Goal: Task Accomplishment & Management: Complete application form

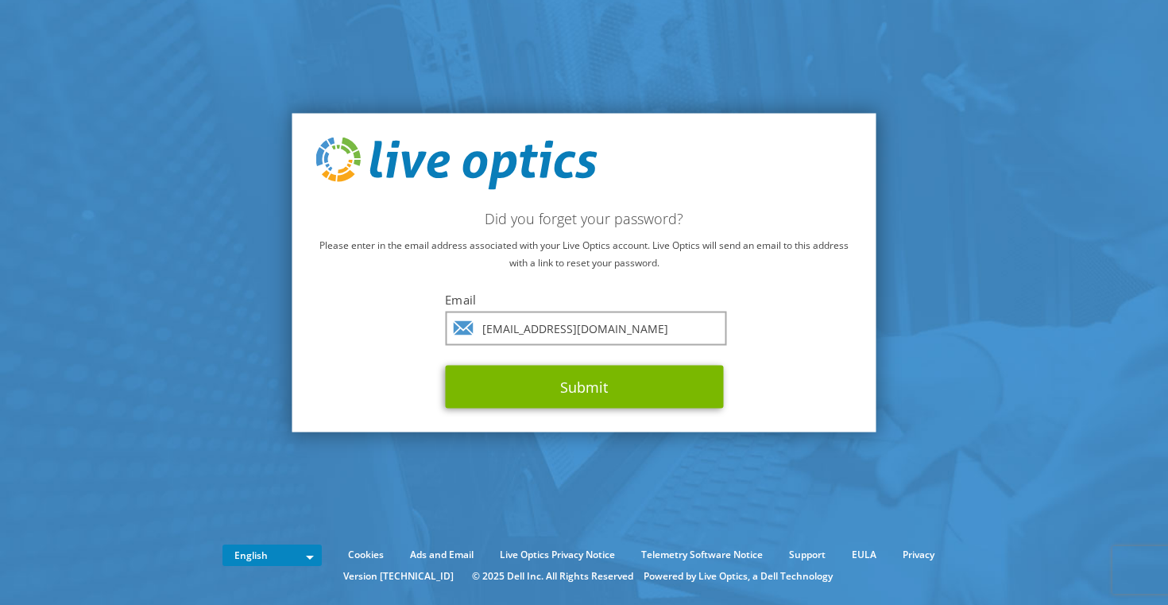
type input "[EMAIL_ADDRESS][DOMAIN_NAME]"
click at [584, 386] on button "Submit" at bounding box center [584, 386] width 278 height 43
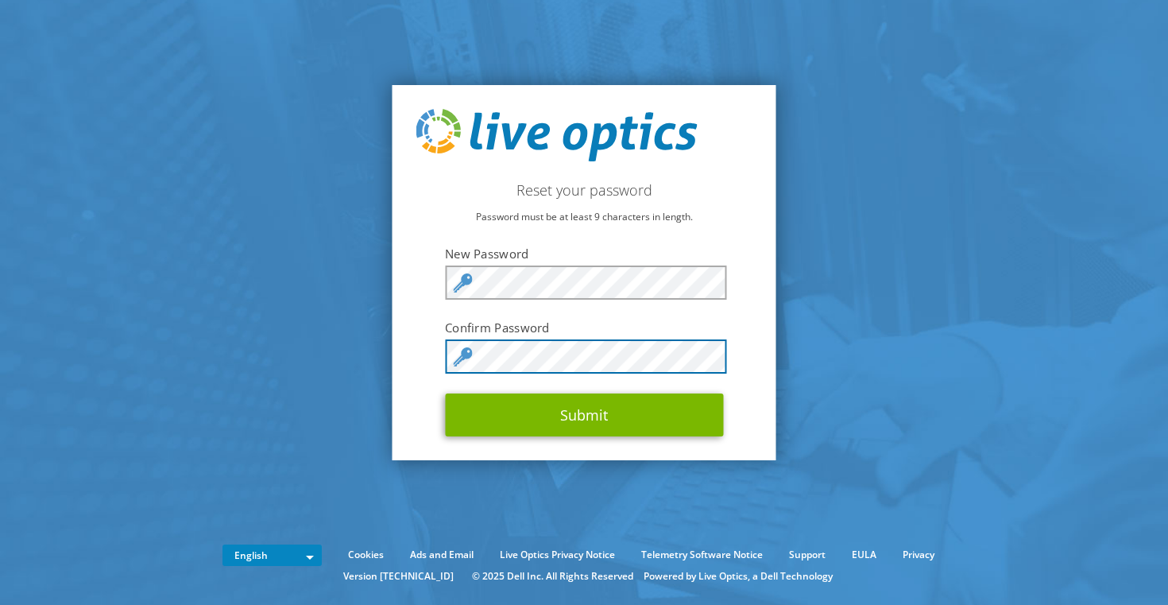
click at [583, 415] on button "Submit" at bounding box center [584, 414] width 278 height 43
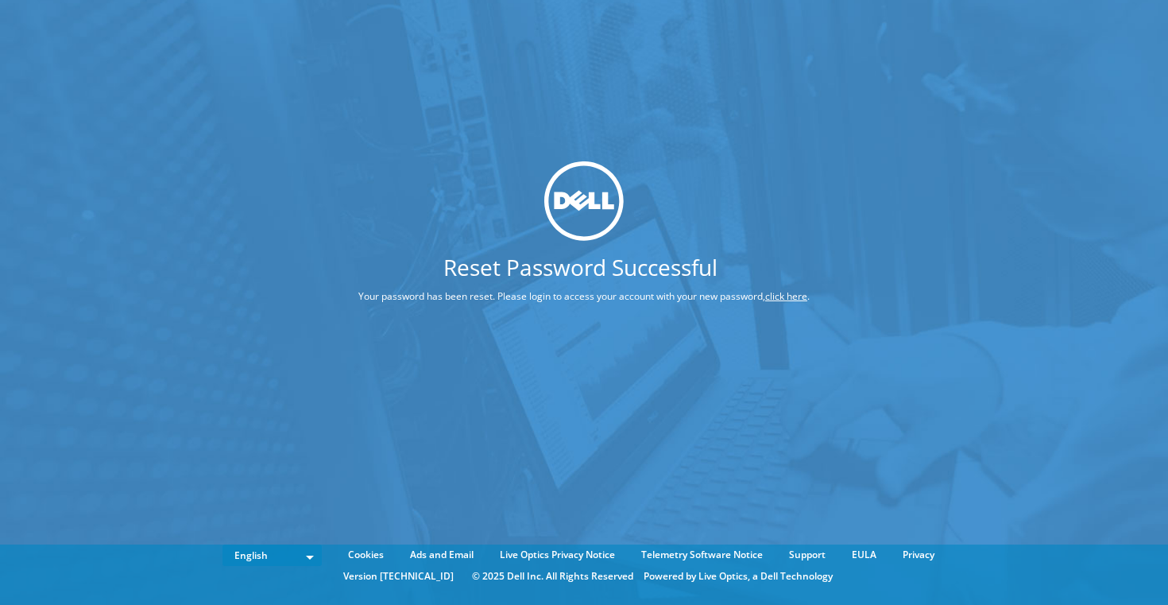
click at [771, 298] on link "click here" at bounding box center [786, 296] width 42 height 14
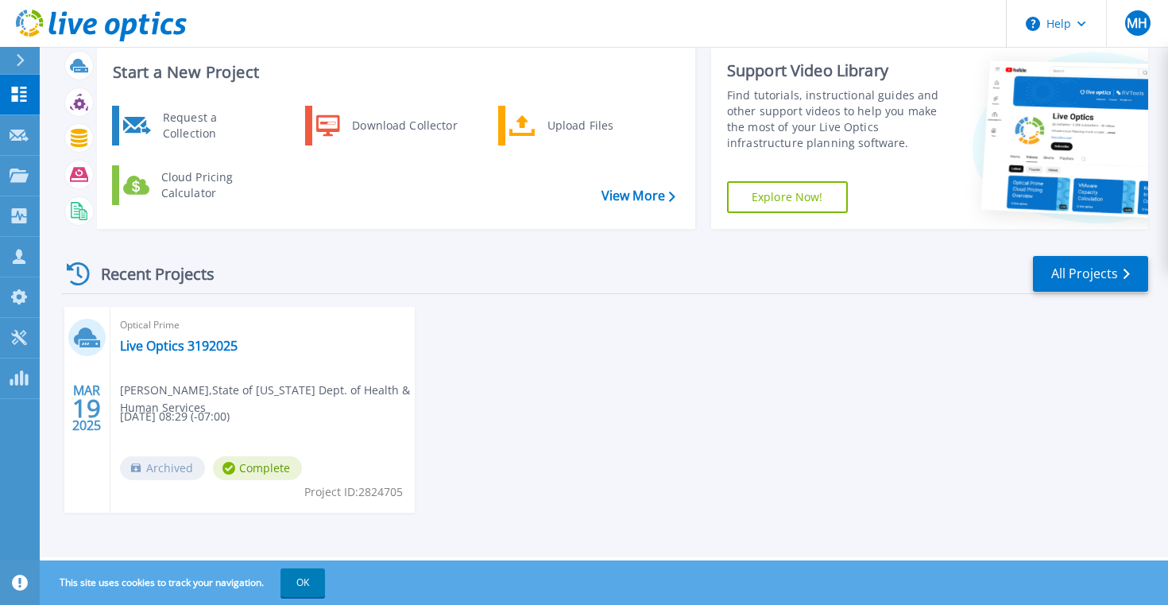
scroll to position [38, 0]
click at [219, 340] on link "Live Optics 3192025" at bounding box center [179, 346] width 118 height 16
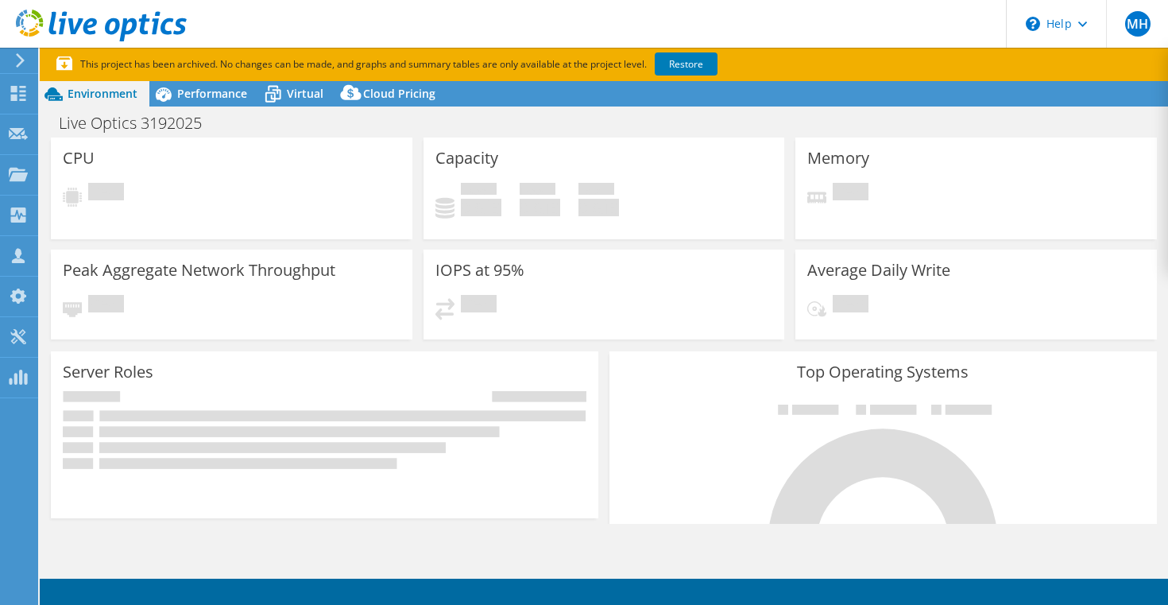
select select "USD"
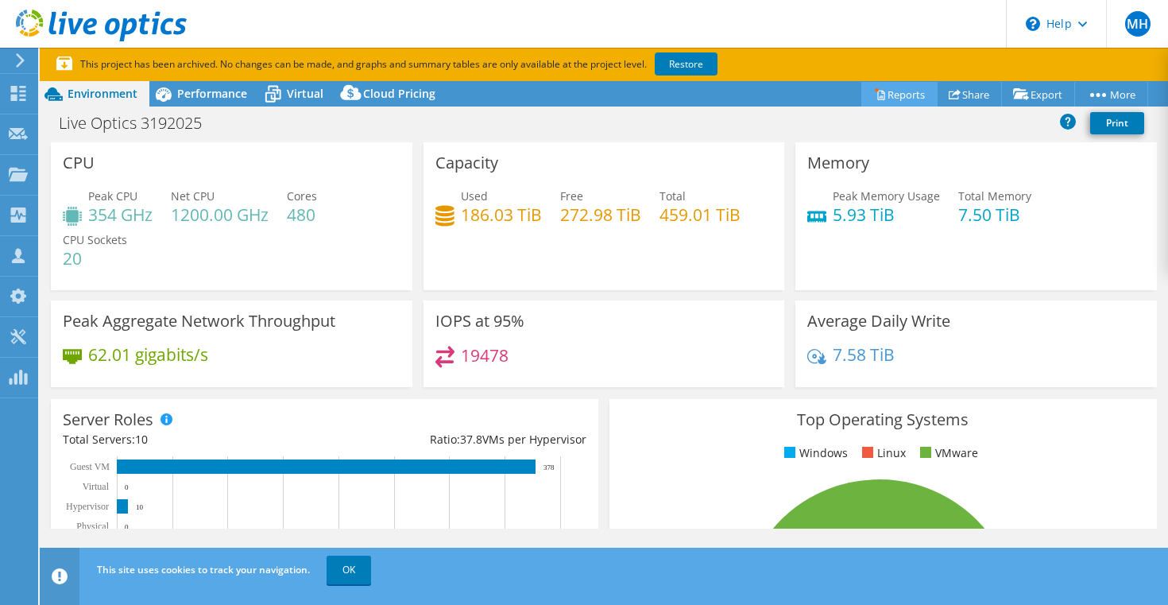
click at [896, 95] on link "Reports" at bounding box center [900, 94] width 76 height 25
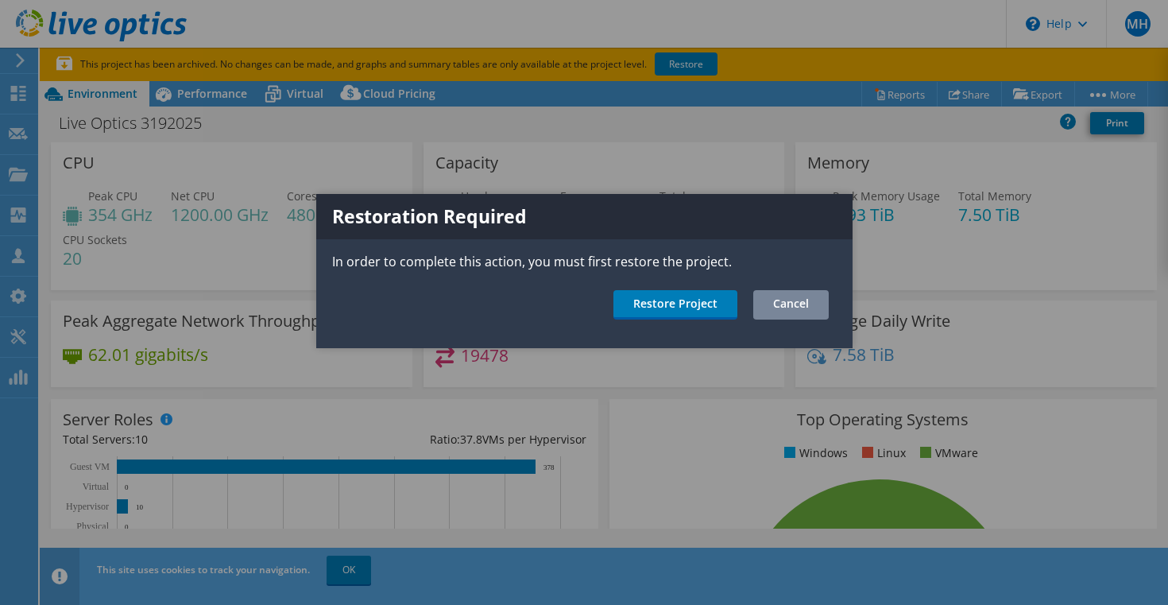
click at [780, 313] on link "Cancel" at bounding box center [791, 304] width 76 height 29
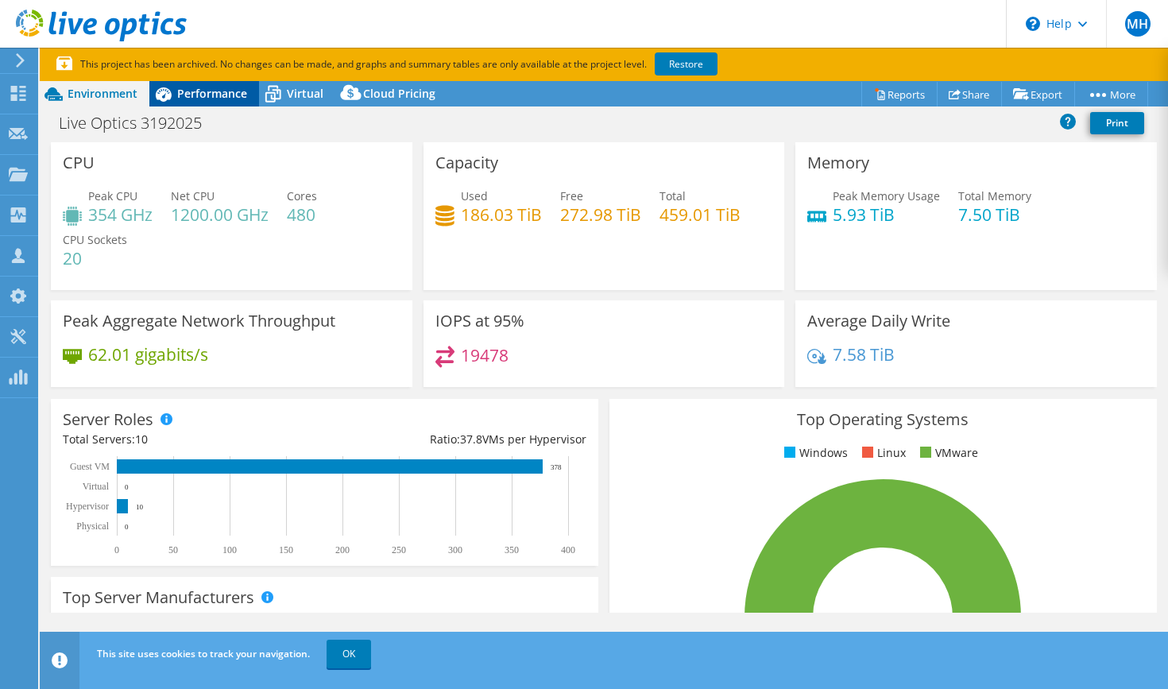
click at [210, 87] on span "Performance" at bounding box center [212, 93] width 70 height 15
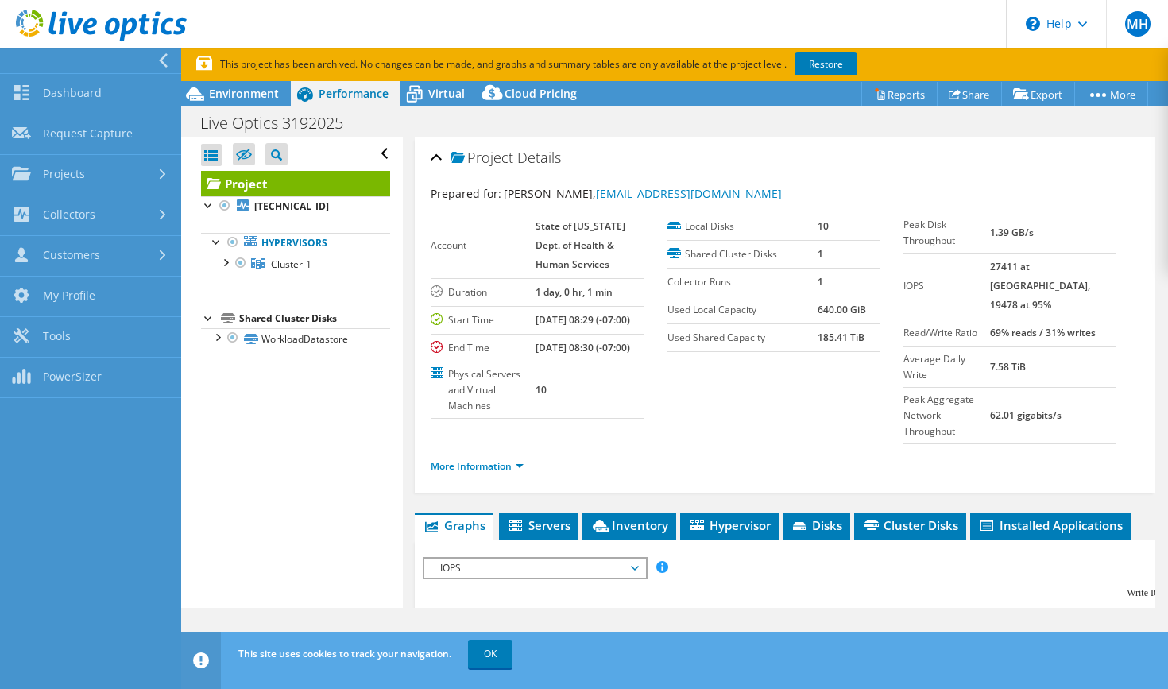
click at [125, 68] on div at bounding box center [86, 60] width 181 height 25
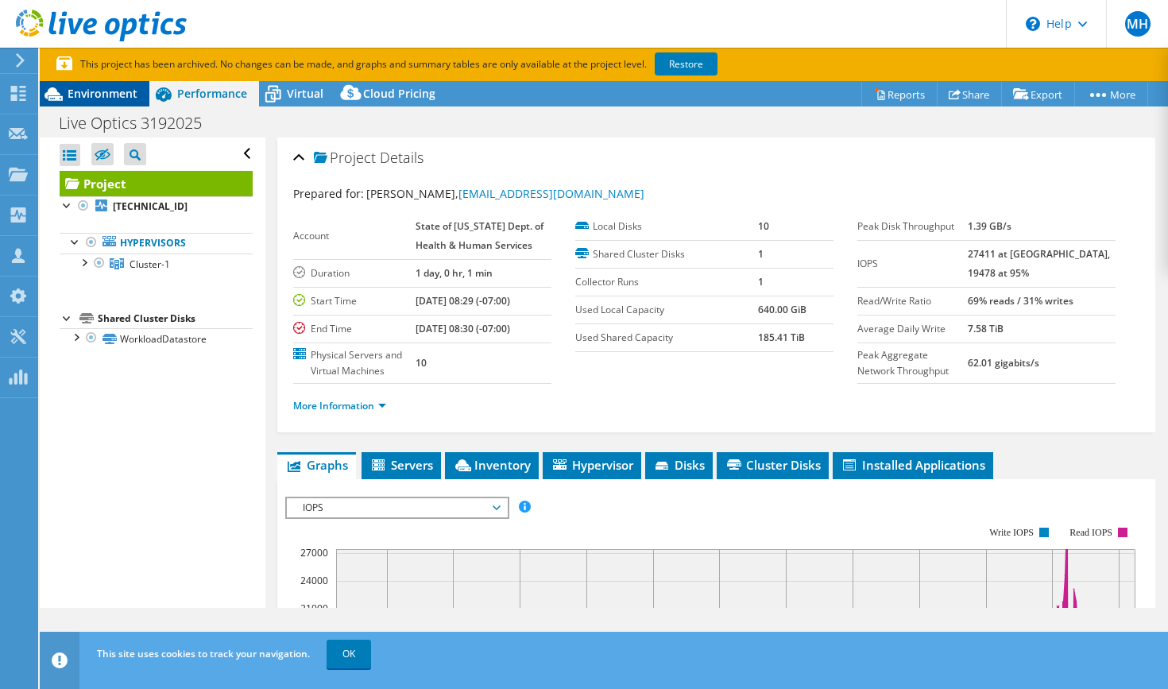
click at [142, 102] on div "Environment" at bounding box center [95, 93] width 110 height 25
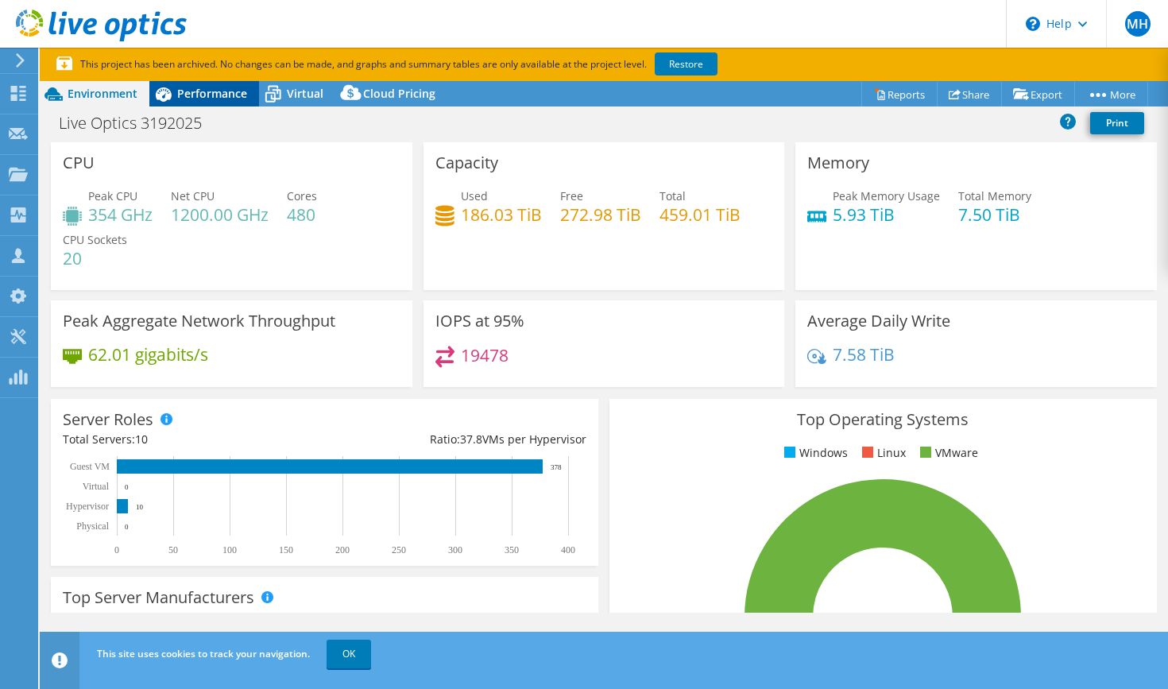
click at [241, 97] on span "Performance" at bounding box center [212, 93] width 70 height 15
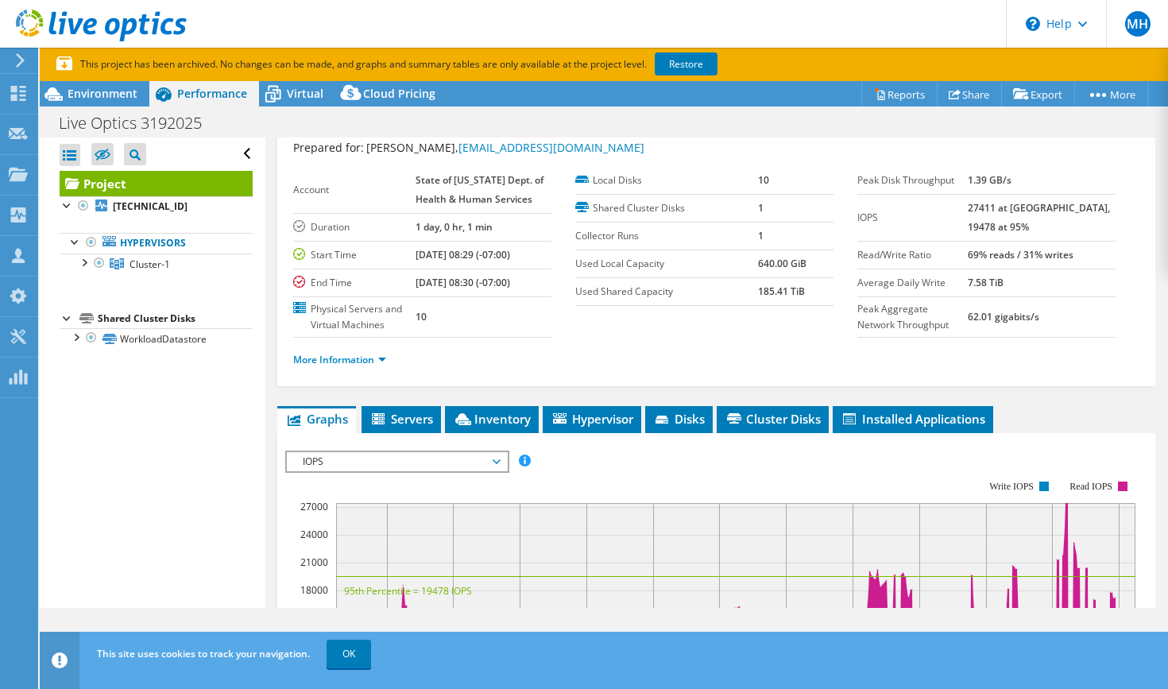
scroll to position [47, 0]
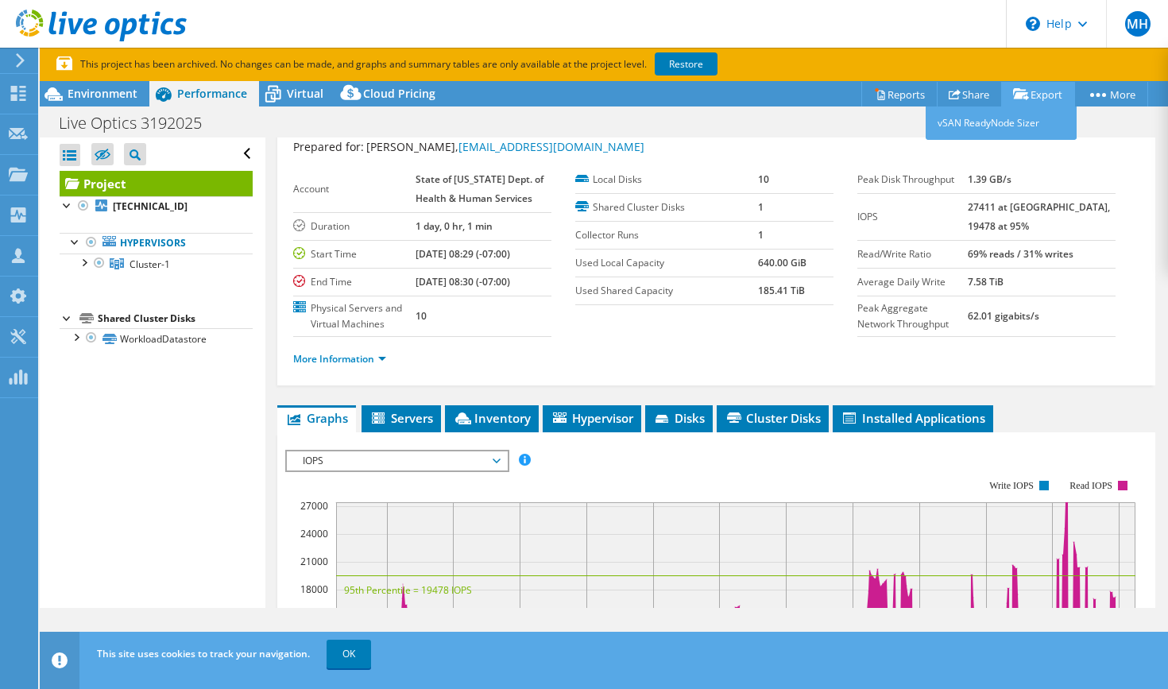
click at [1055, 95] on link "Export" at bounding box center [1038, 94] width 74 height 25
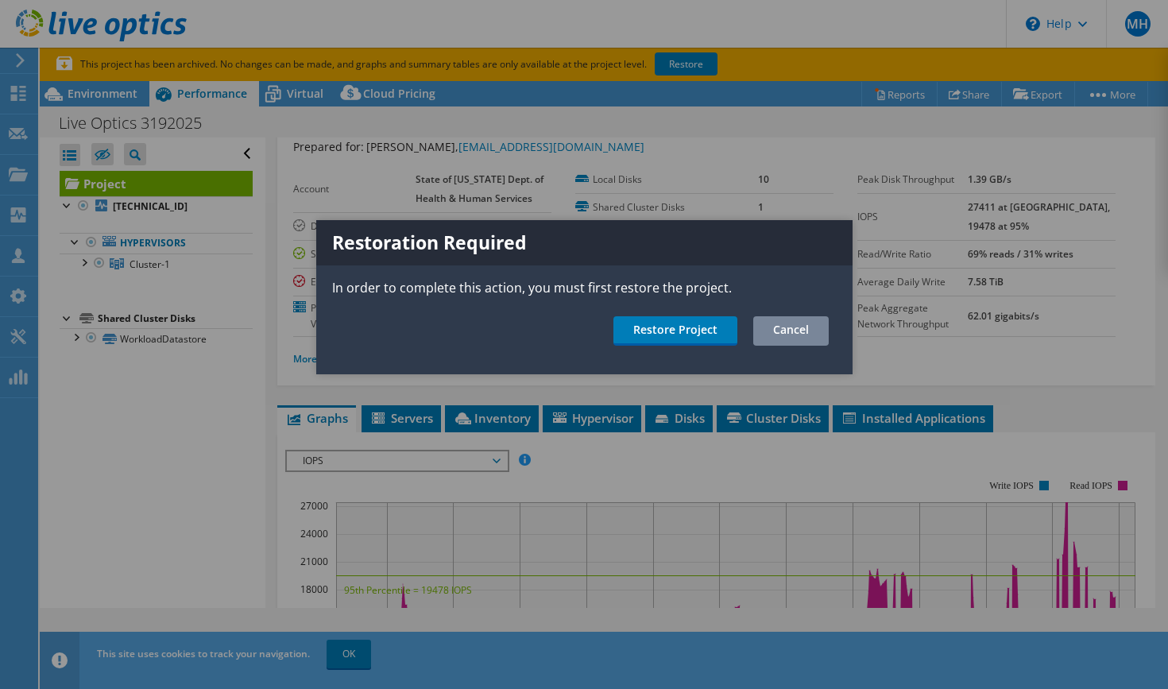
click at [782, 336] on link "Cancel" at bounding box center [791, 330] width 76 height 29
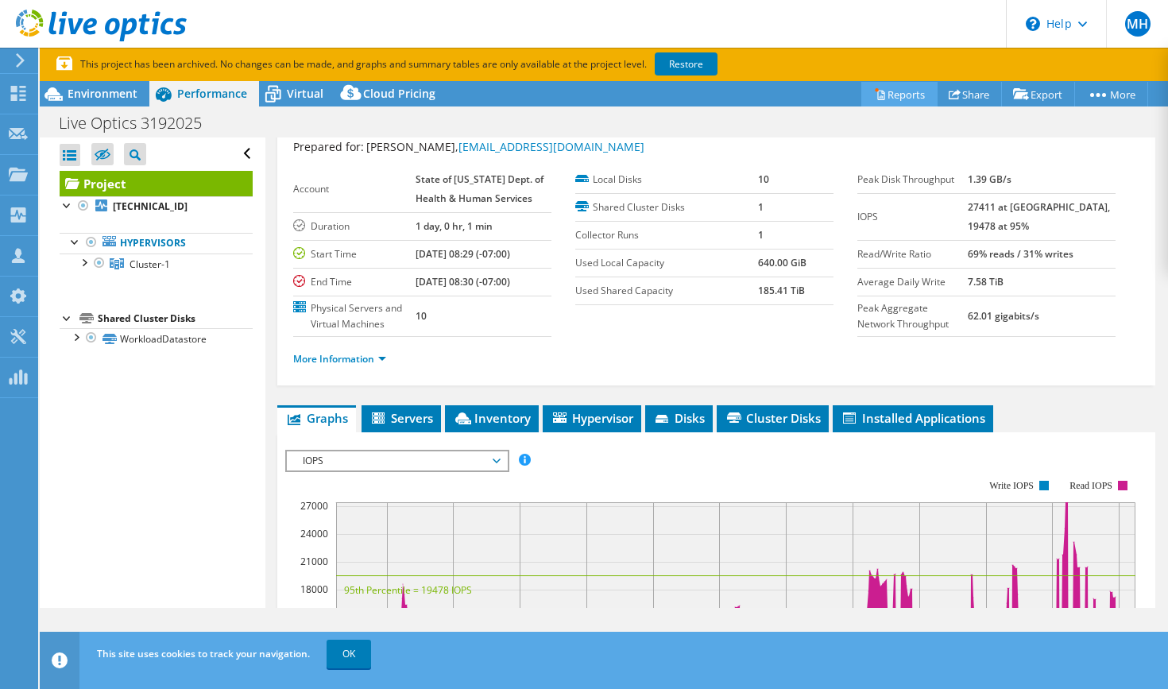
click at [898, 94] on link "Reports" at bounding box center [900, 94] width 76 height 25
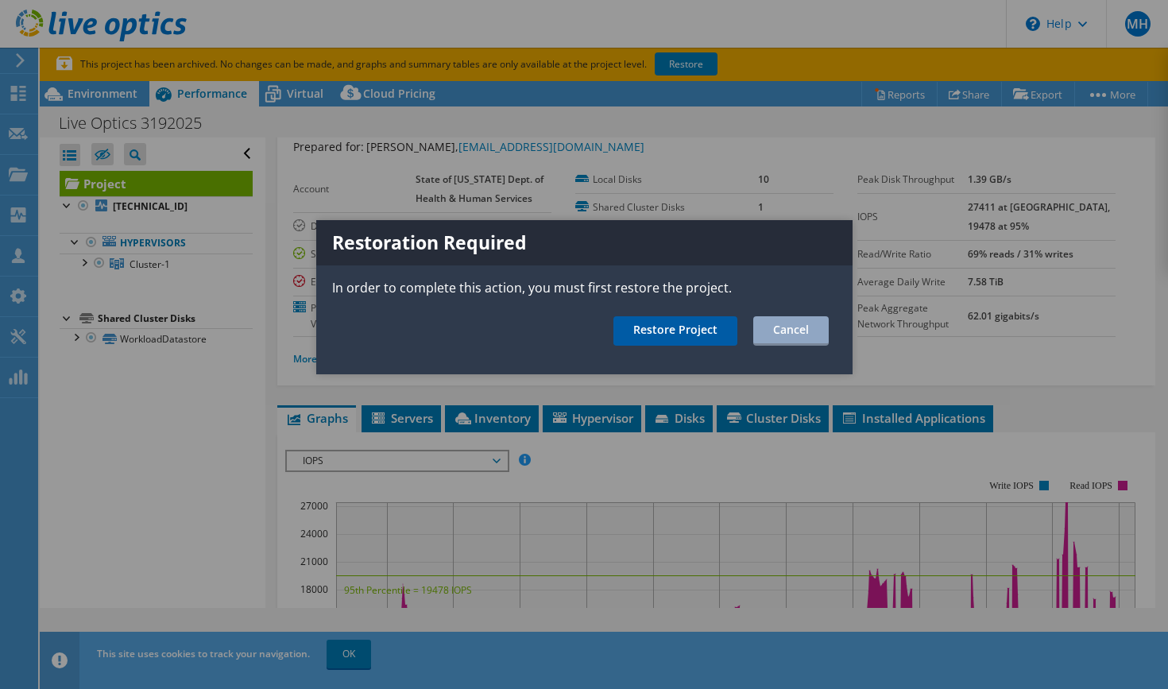
click at [709, 335] on link "Restore Project" at bounding box center [676, 330] width 124 height 29
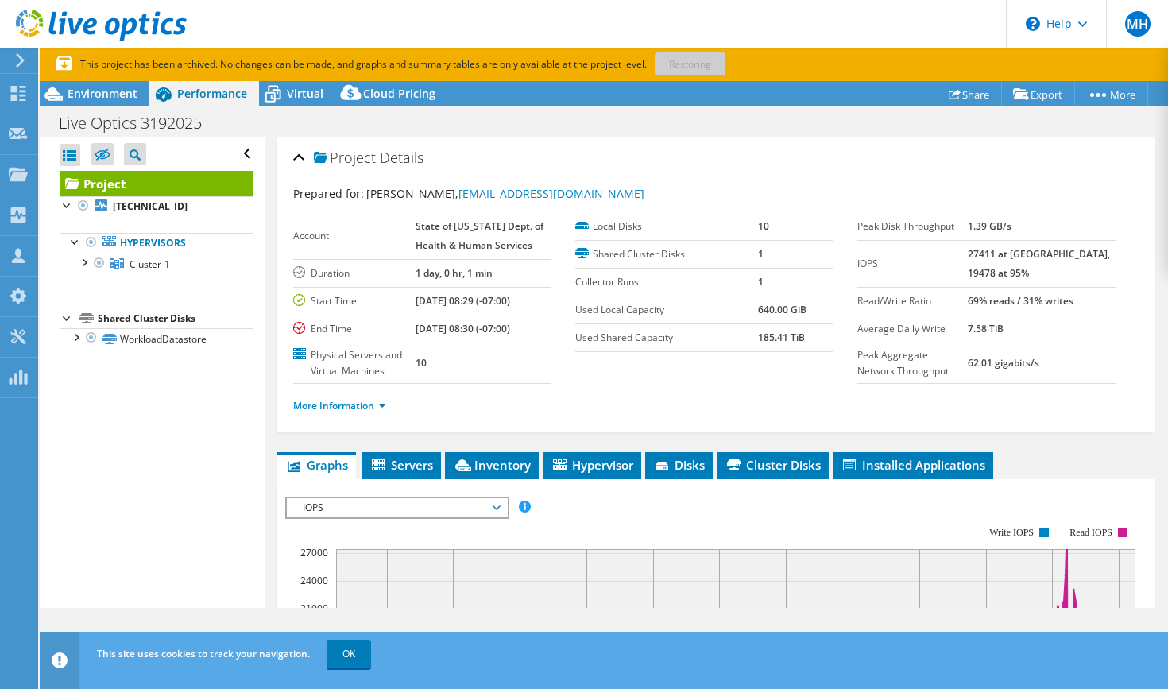
scroll to position [0, 0]
click at [958, 96] on link "Share" at bounding box center [969, 94] width 65 height 25
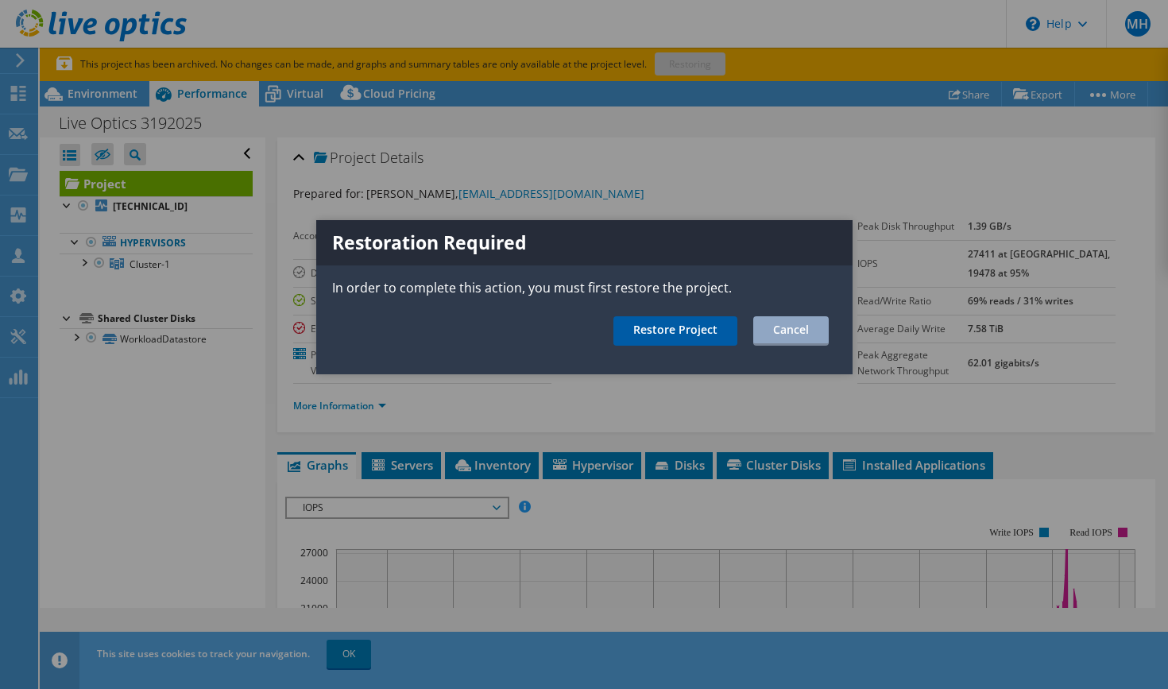
click at [700, 332] on link "Restore Project" at bounding box center [676, 330] width 124 height 29
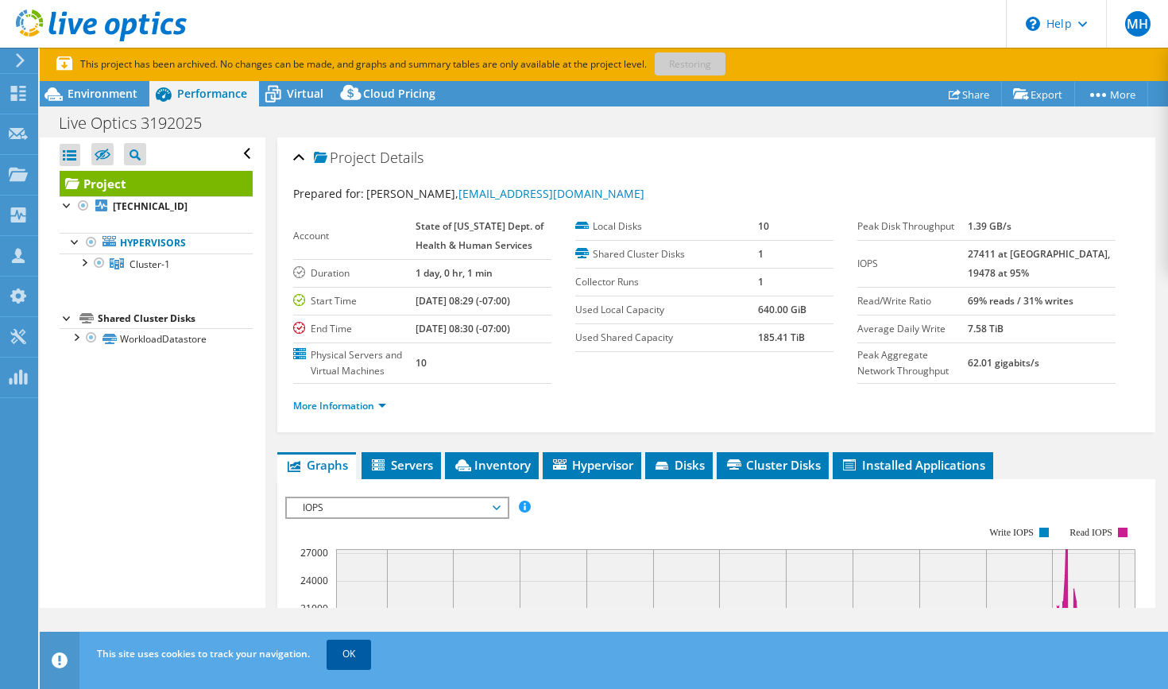
click at [347, 604] on link "OK" at bounding box center [349, 654] width 45 height 29
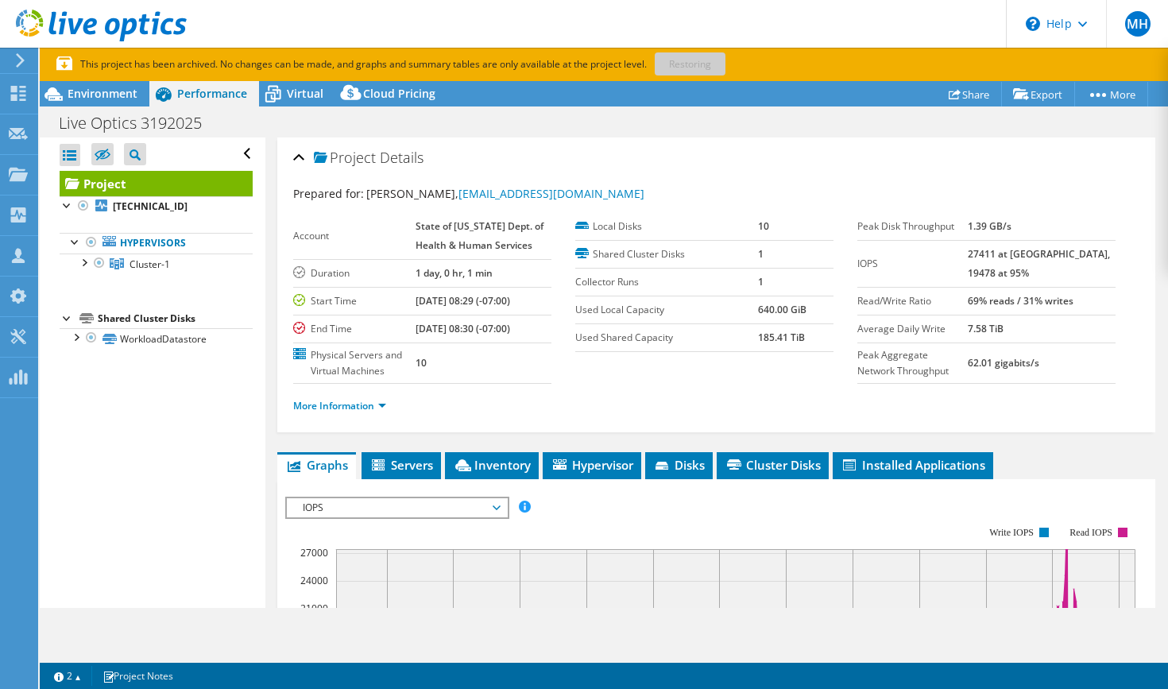
click at [17, 61] on icon at bounding box center [20, 60] width 12 height 14
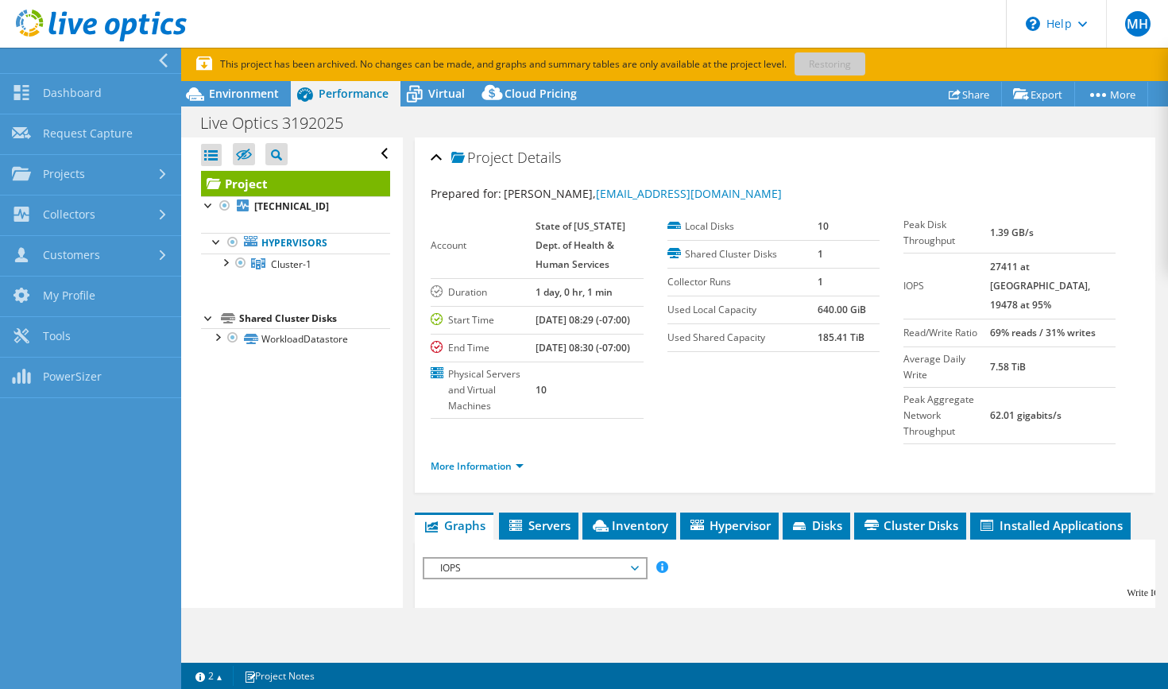
click at [828, 65] on p "This project has been archived. No changes can be made, and graphs and summary …" at bounding box center [585, 64] width 779 height 17
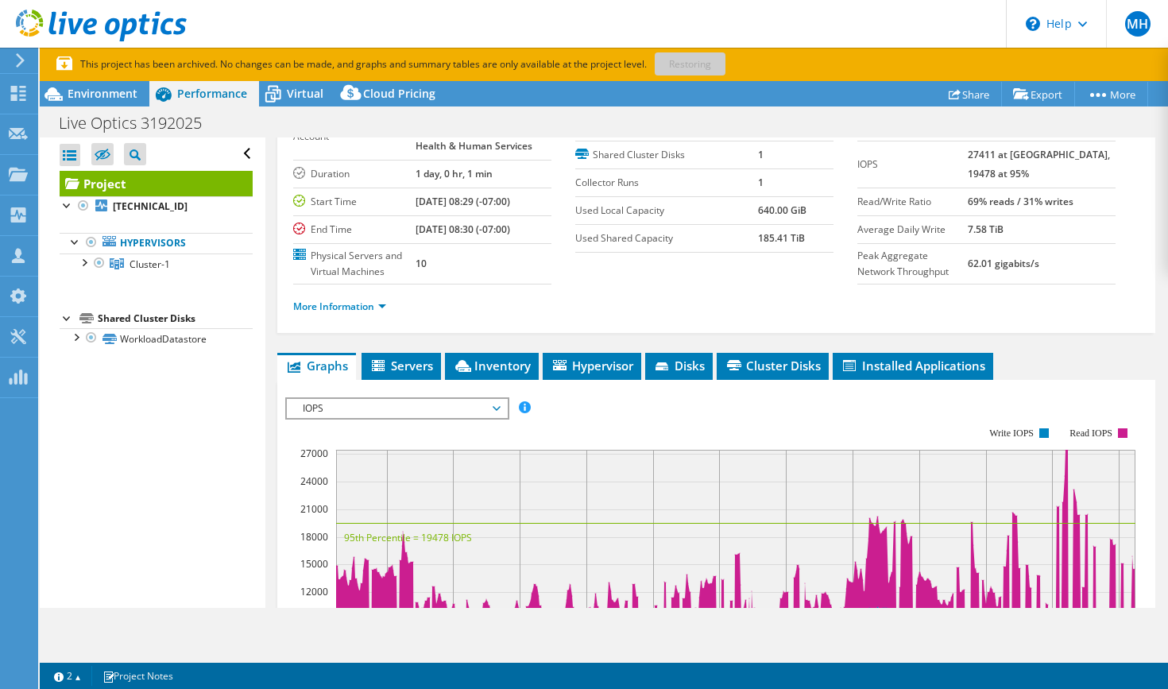
scroll to position [81, 0]
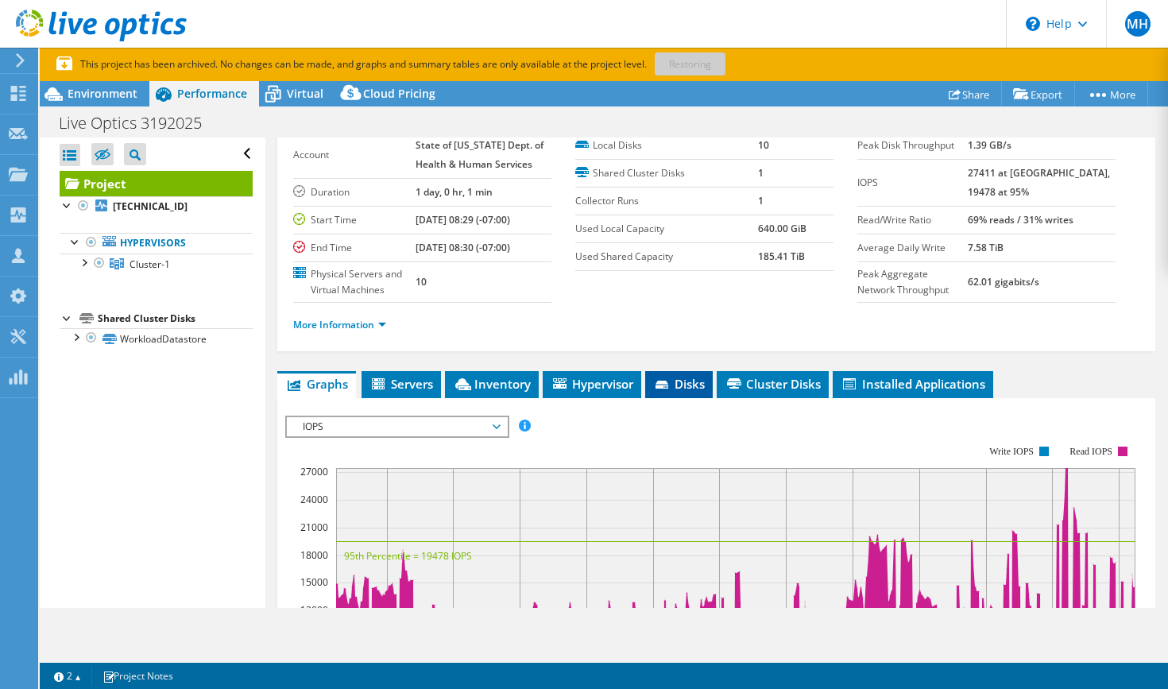
click at [669, 378] on span "Disks" at bounding box center [679, 384] width 52 height 16
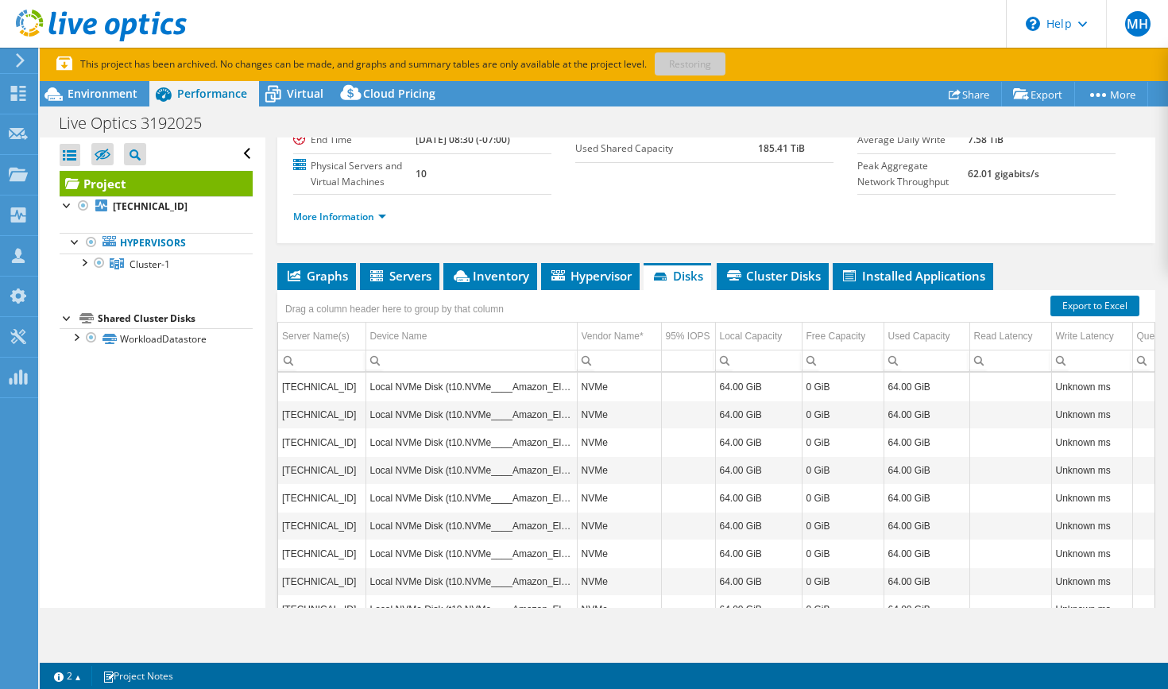
scroll to position [204, 0]
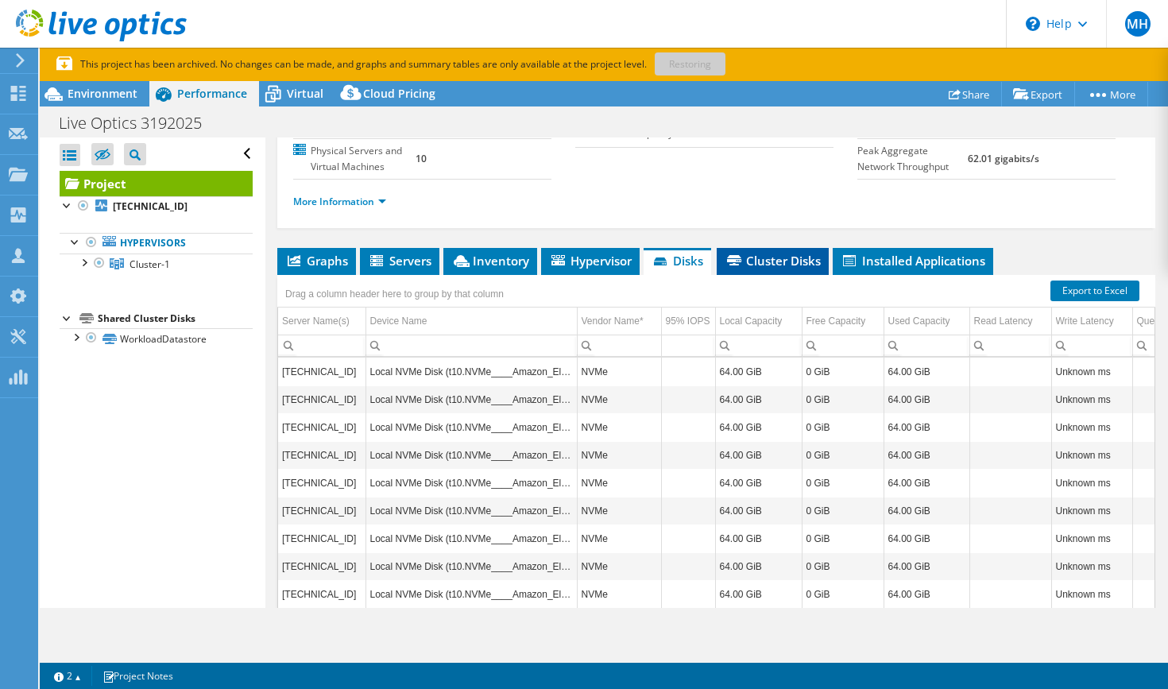
click at [757, 271] on li "Cluster Disks" at bounding box center [773, 261] width 112 height 27
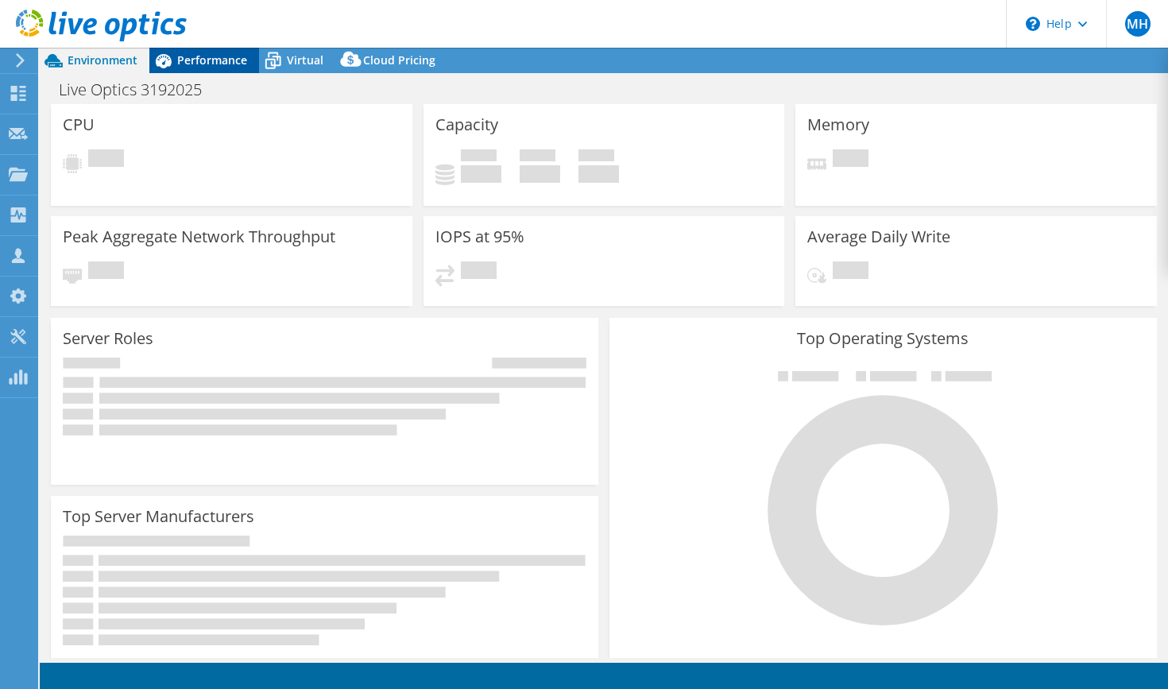
select select "USD"
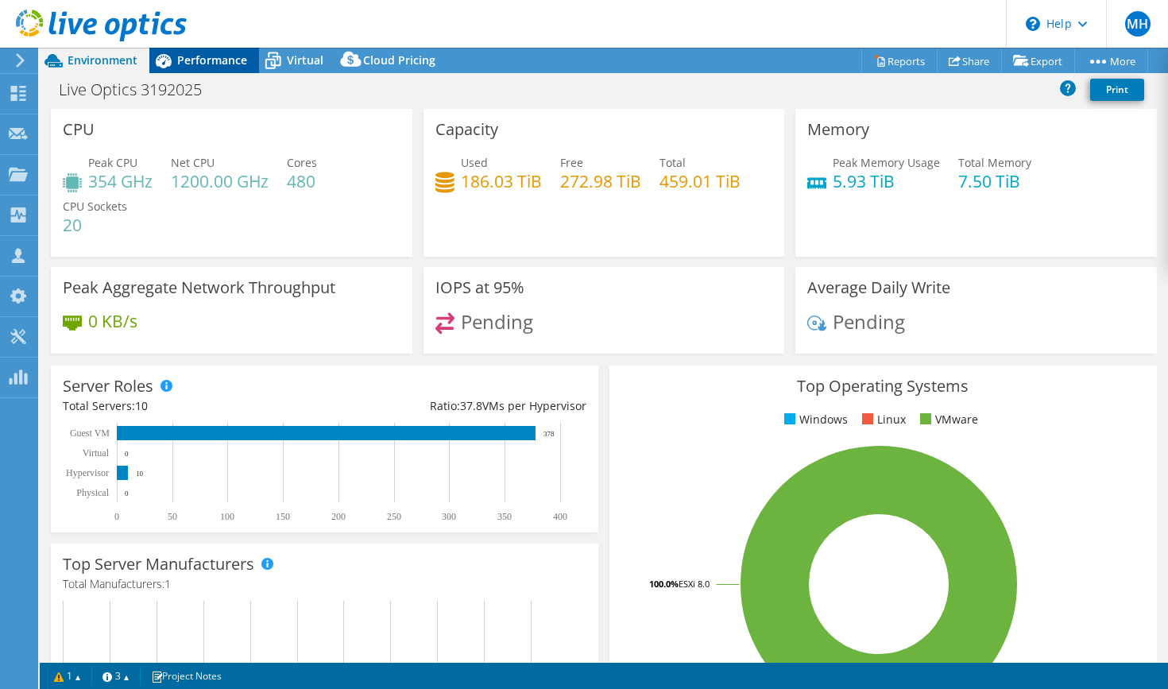
click at [215, 57] on span "Performance" at bounding box center [212, 59] width 70 height 15
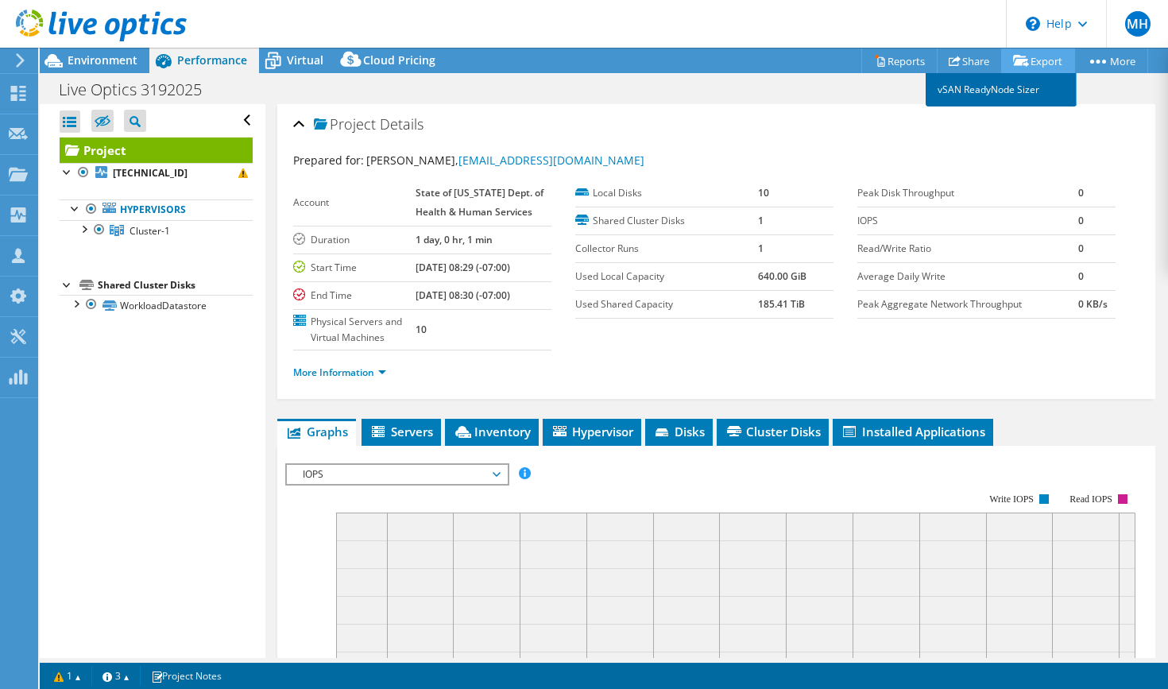
drag, startPoint x: 1024, startPoint y: 71, endPoint x: 1009, endPoint y: 96, distance: 29.6
click at [1009, 73] on li "Export vSAN ReadyNode Sizer" at bounding box center [1040, 60] width 71 height 25
click at [1007, 91] on link "vSAN ReadyNode Sizer" at bounding box center [1001, 89] width 151 height 33
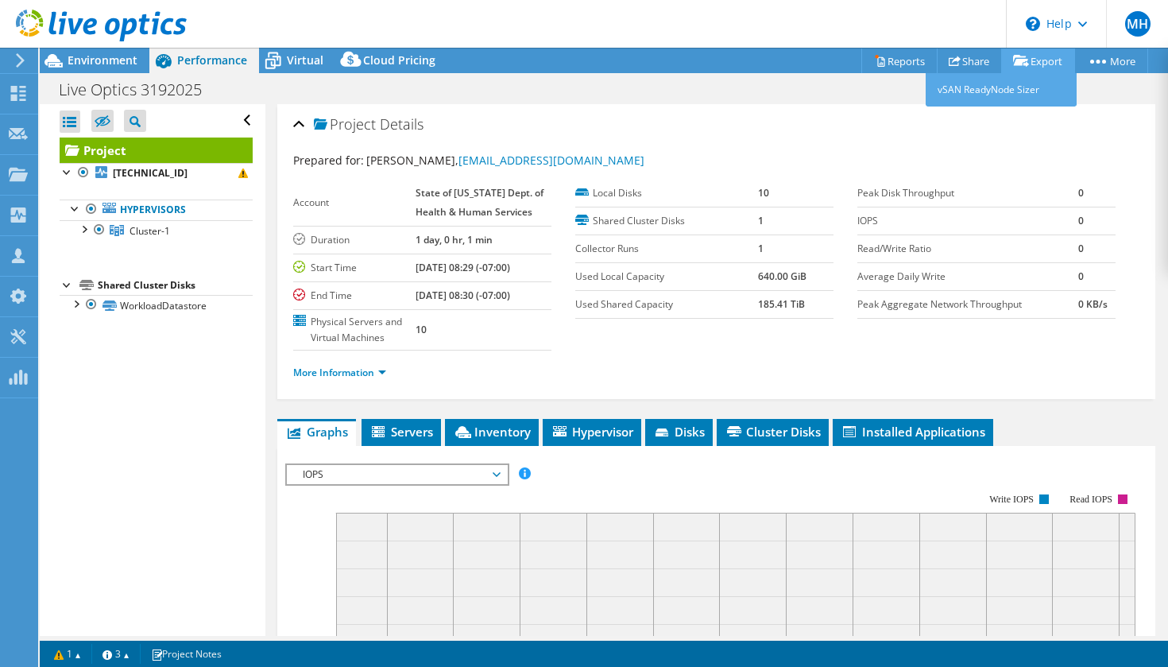
click at [1027, 64] on link "Export" at bounding box center [1038, 60] width 74 height 25
click at [1025, 56] on link "Export" at bounding box center [1038, 60] width 74 height 25
click at [1040, 58] on link "Export" at bounding box center [1038, 60] width 74 height 25
click at [902, 56] on link "Reports" at bounding box center [900, 60] width 76 height 25
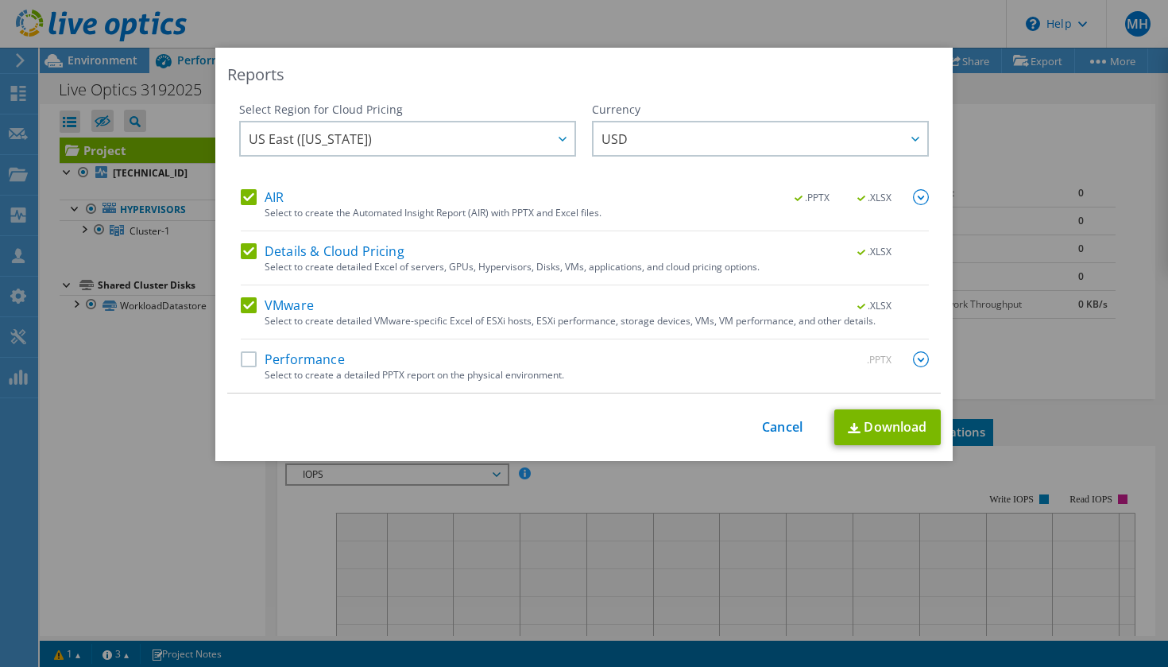
click at [249, 246] on label "Details & Cloud Pricing" at bounding box center [323, 251] width 164 height 16
click at [0, 0] on input "Details & Cloud Pricing" at bounding box center [0, 0] width 0 height 0
click at [906, 434] on link "Download" at bounding box center [888, 427] width 106 height 36
click at [792, 436] on div "This process may take a while, please wait... Cancel Download" at bounding box center [584, 427] width 714 height 36
click at [792, 426] on link "Cancel" at bounding box center [782, 427] width 41 height 15
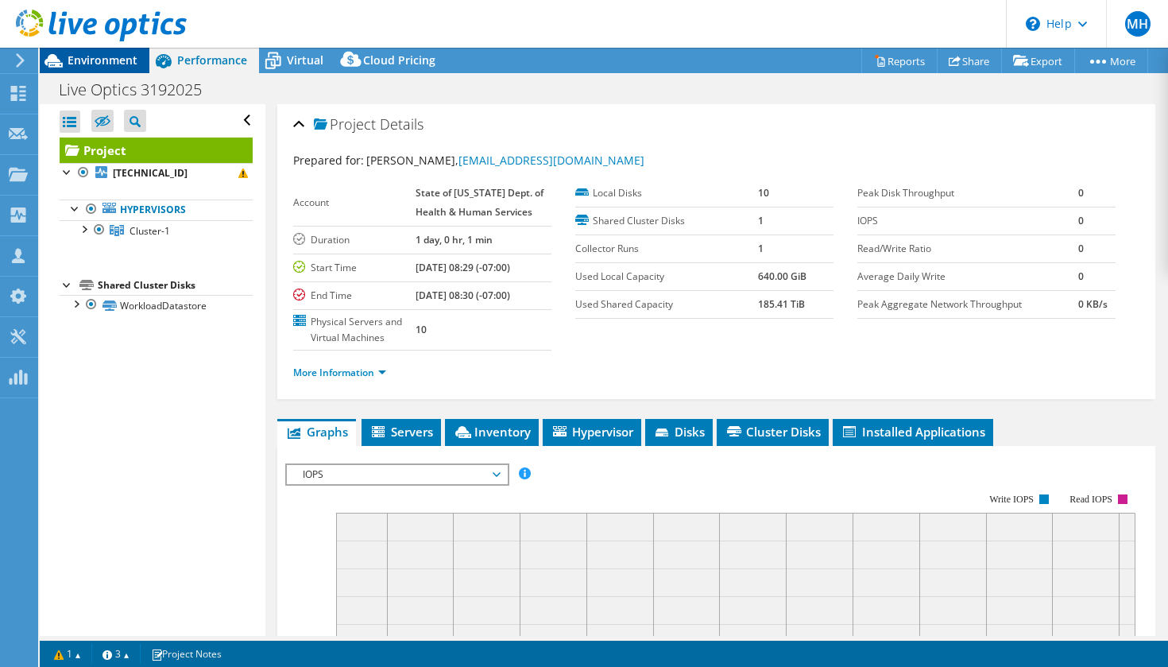
click at [106, 53] on span "Environment" at bounding box center [103, 59] width 70 height 15
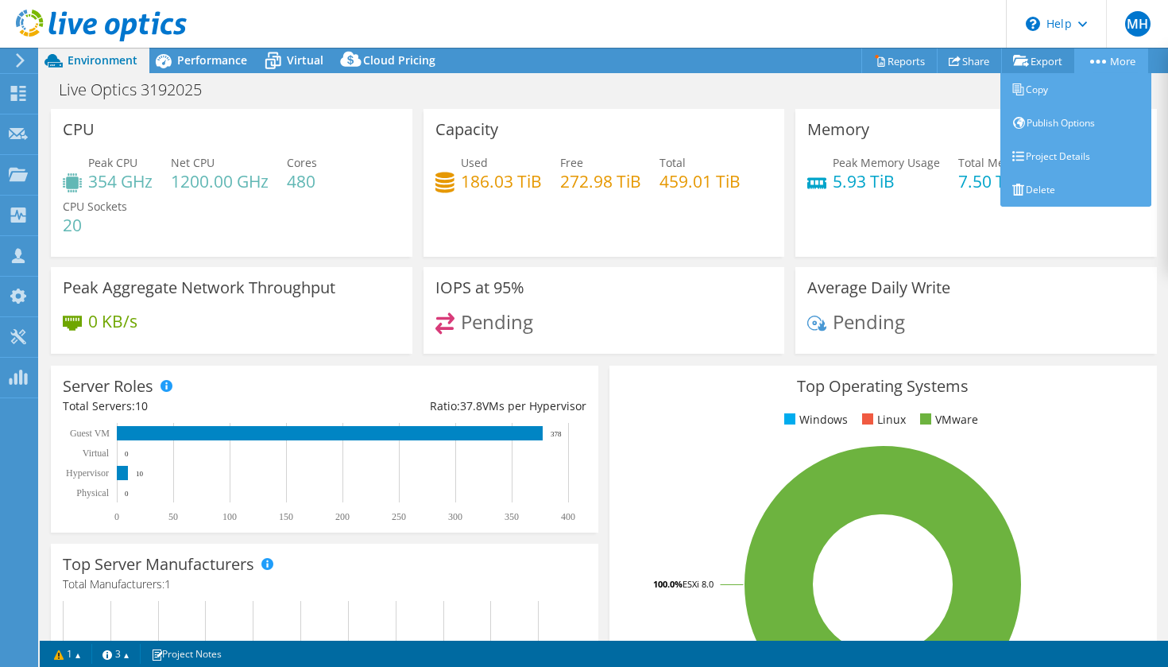
click at [1109, 59] on link "More" at bounding box center [1112, 60] width 74 height 25
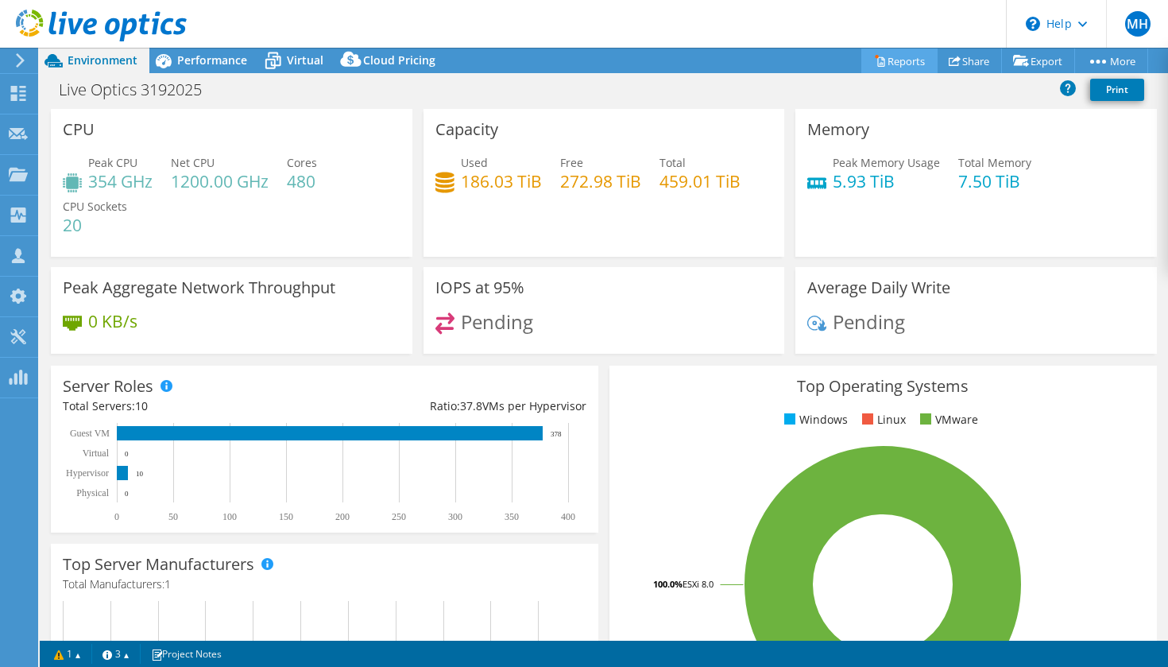
click at [900, 64] on link "Reports" at bounding box center [900, 60] width 76 height 25
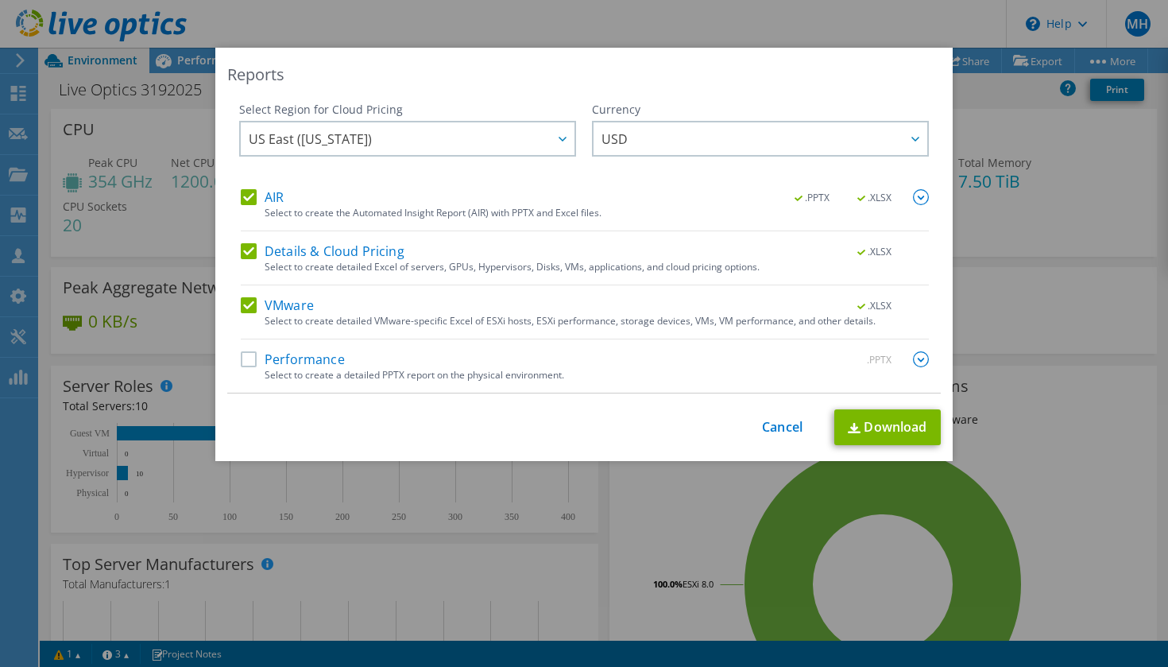
click at [317, 244] on label "Details & Cloud Pricing" at bounding box center [323, 251] width 164 height 16
click at [0, 0] on input "Details & Cloud Pricing" at bounding box center [0, 0] width 0 height 0
click at [897, 421] on link "Download" at bounding box center [888, 427] width 106 height 36
click at [790, 426] on link "Cancel" at bounding box center [782, 427] width 41 height 15
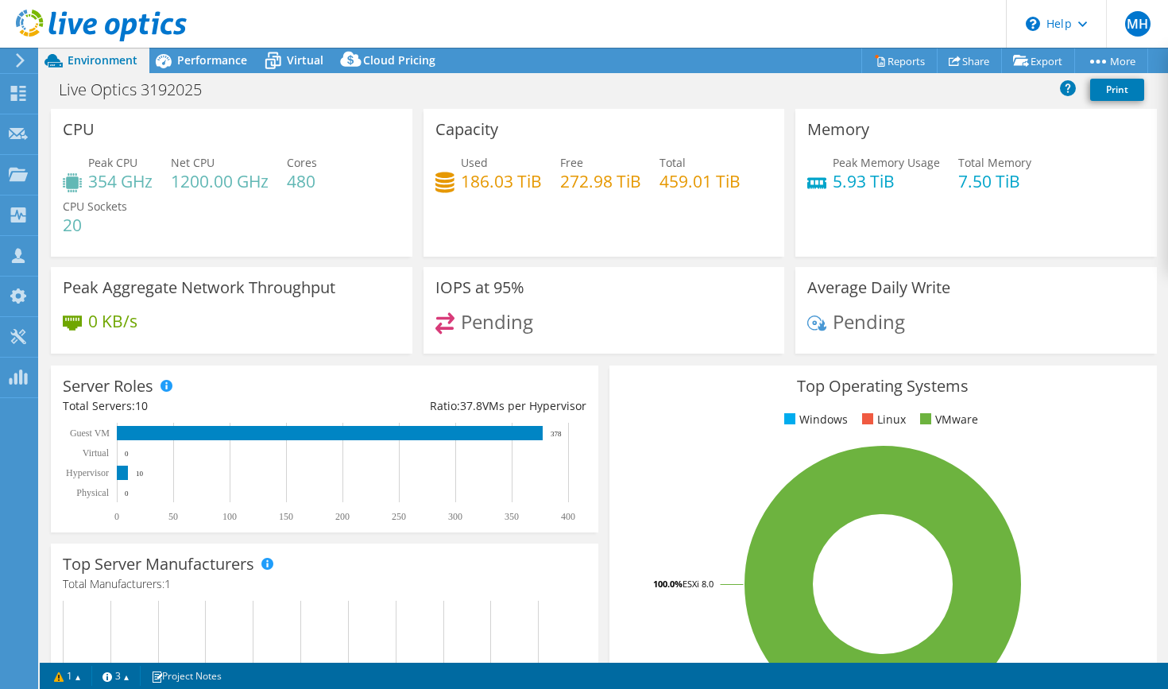
click at [81, 36] on icon at bounding box center [101, 26] width 171 height 33
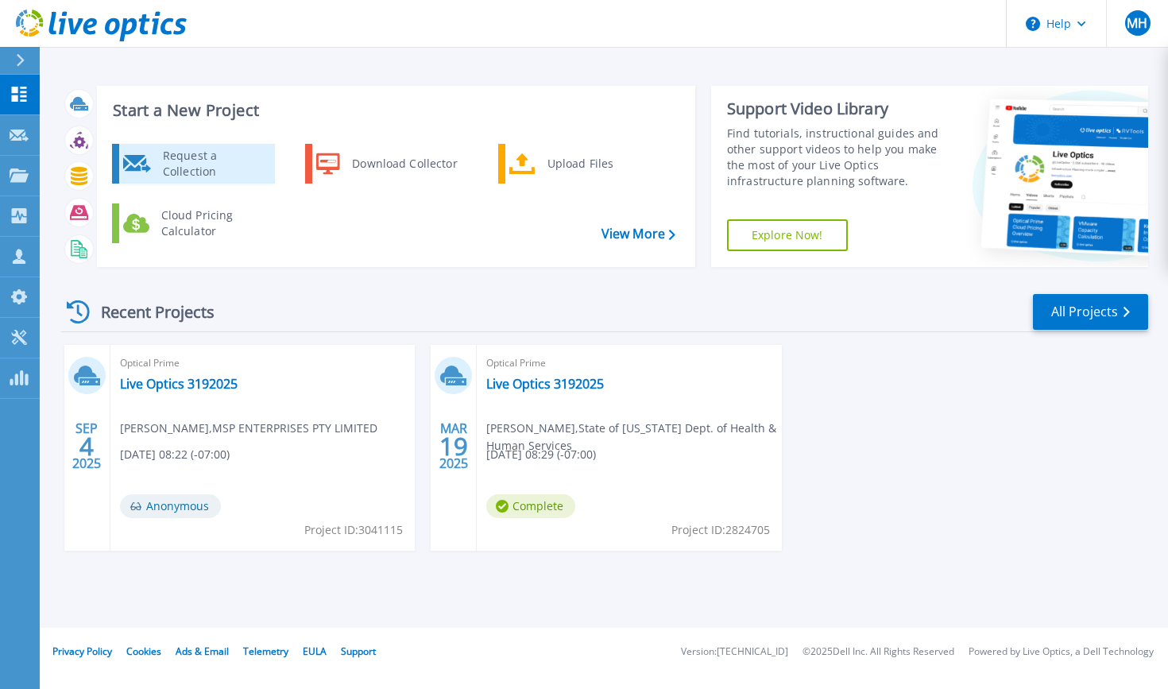
click at [256, 168] on div "Request a Collection" at bounding box center [213, 164] width 116 height 32
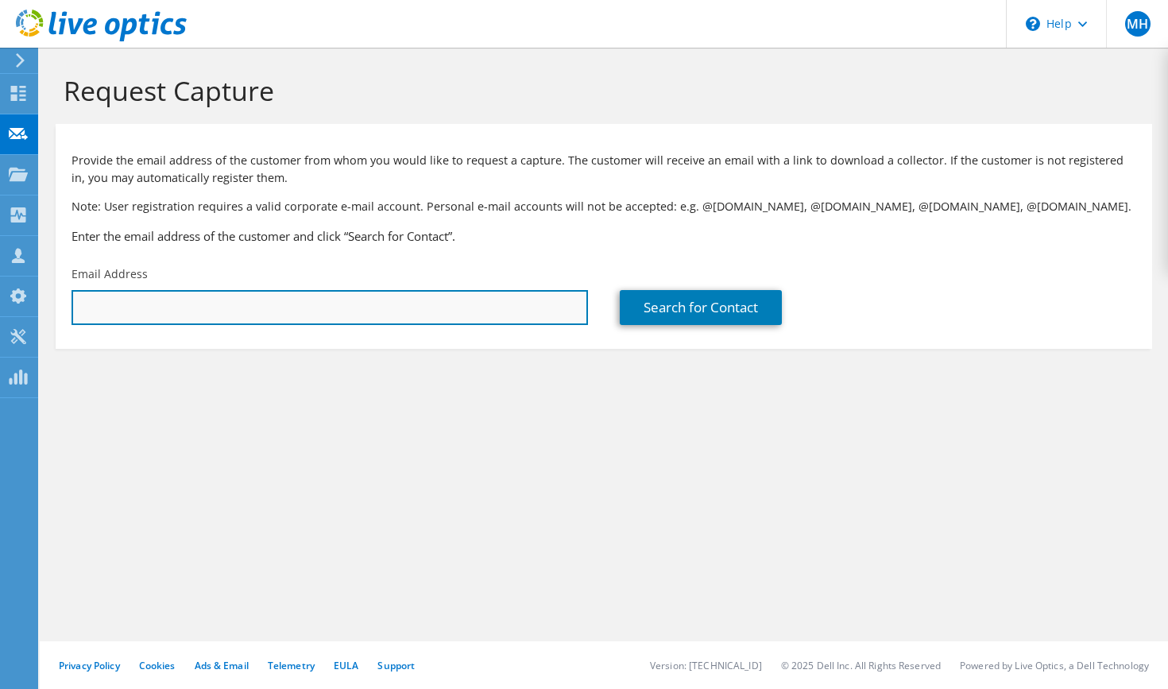
click at [397, 296] on input "text" at bounding box center [330, 307] width 517 height 35
paste input "George Newman <GNEWMAN@dwss.nv.gov>"
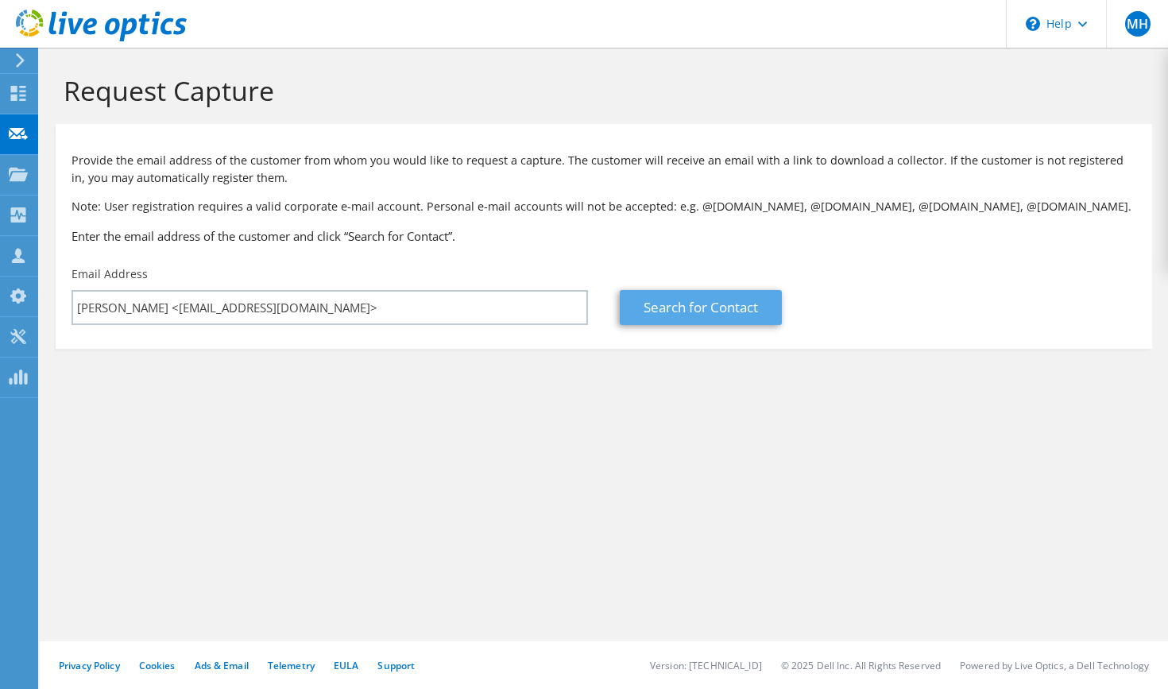
click at [676, 293] on link "Search for Contact" at bounding box center [701, 307] width 162 height 35
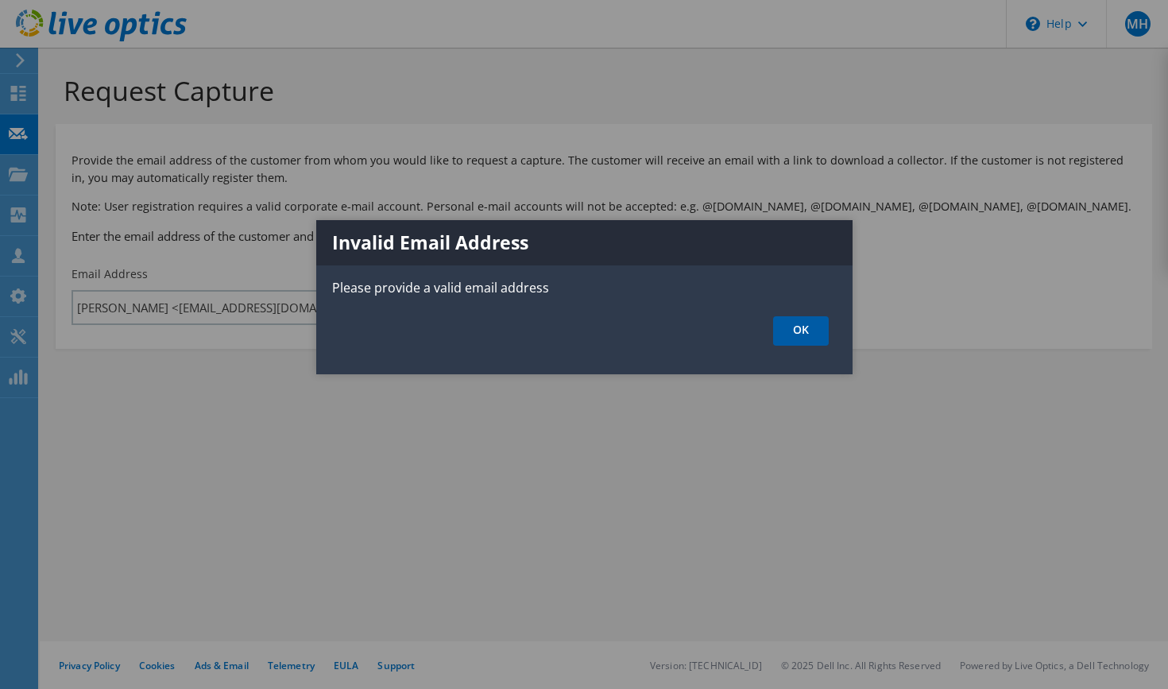
click at [825, 334] on link "OK" at bounding box center [801, 330] width 56 height 29
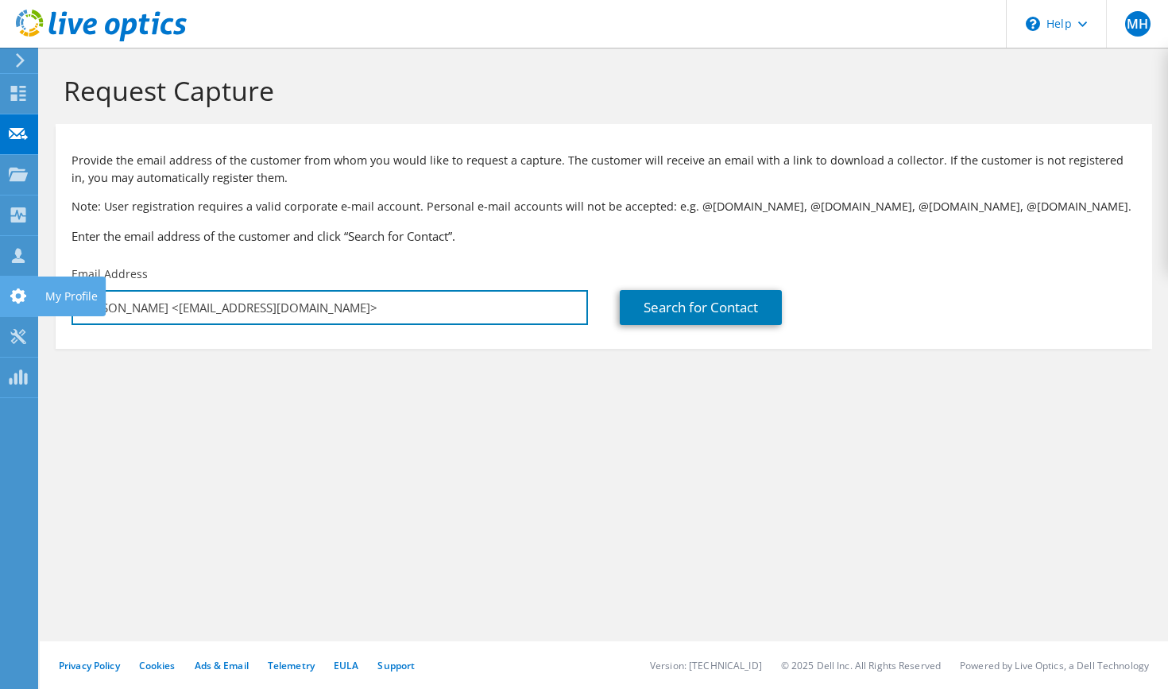
drag, startPoint x: 184, startPoint y: 303, endPoint x: 1, endPoint y: 282, distance: 184.8
click at [0, 285] on div "MH Channel Partner Marek Hulva mhulva@commvault.com MSP ENTERPRISES PTY LIMITED…" at bounding box center [584, 344] width 1168 height 689
click at [320, 316] on input "GNEWMAN@dwss.nv.gov>" at bounding box center [330, 307] width 517 height 35
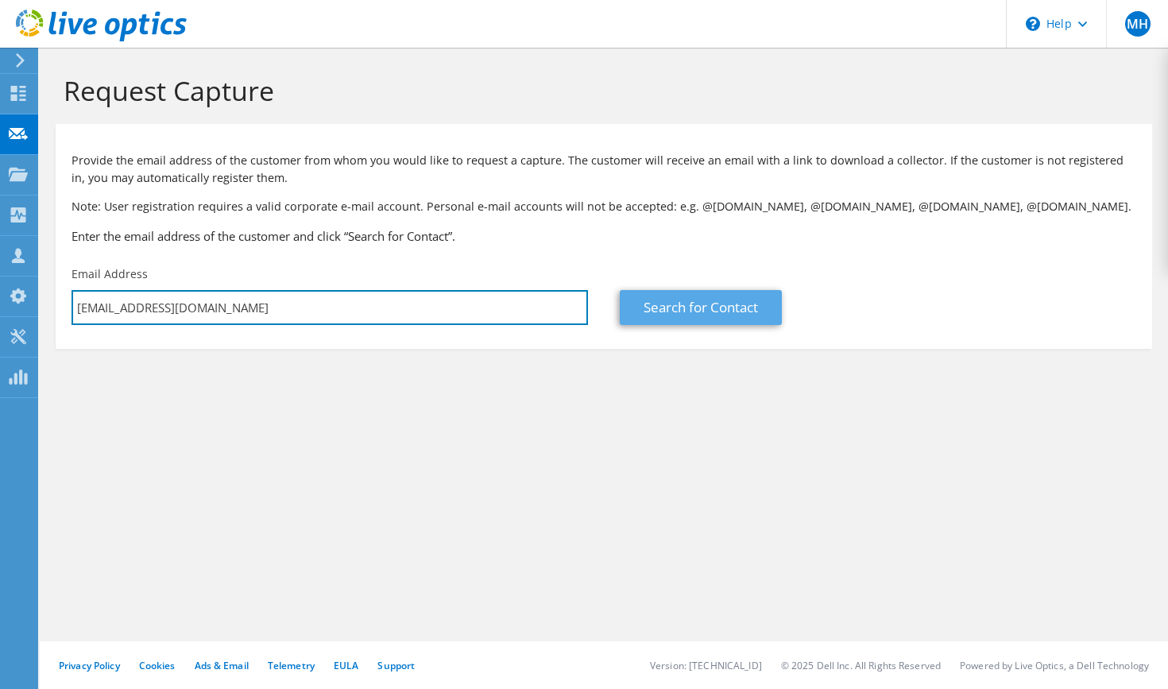
type input "GNEWMAN@dwss.nv.gov"
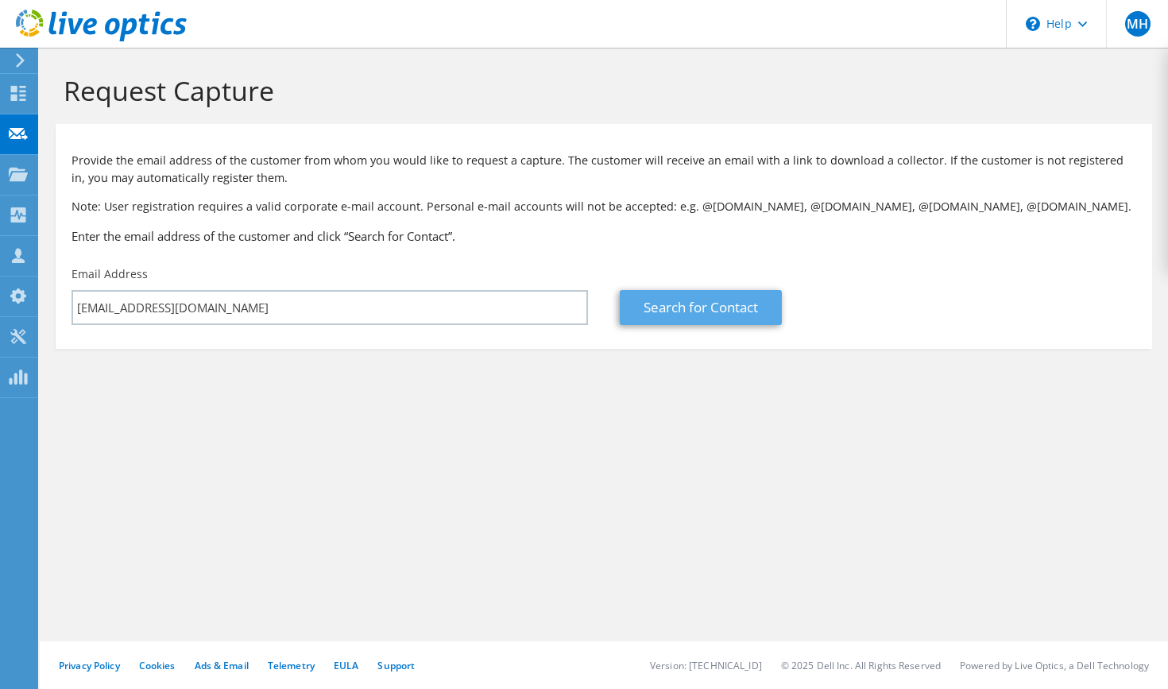
click at [716, 302] on link "Search for Contact" at bounding box center [701, 307] width 162 height 35
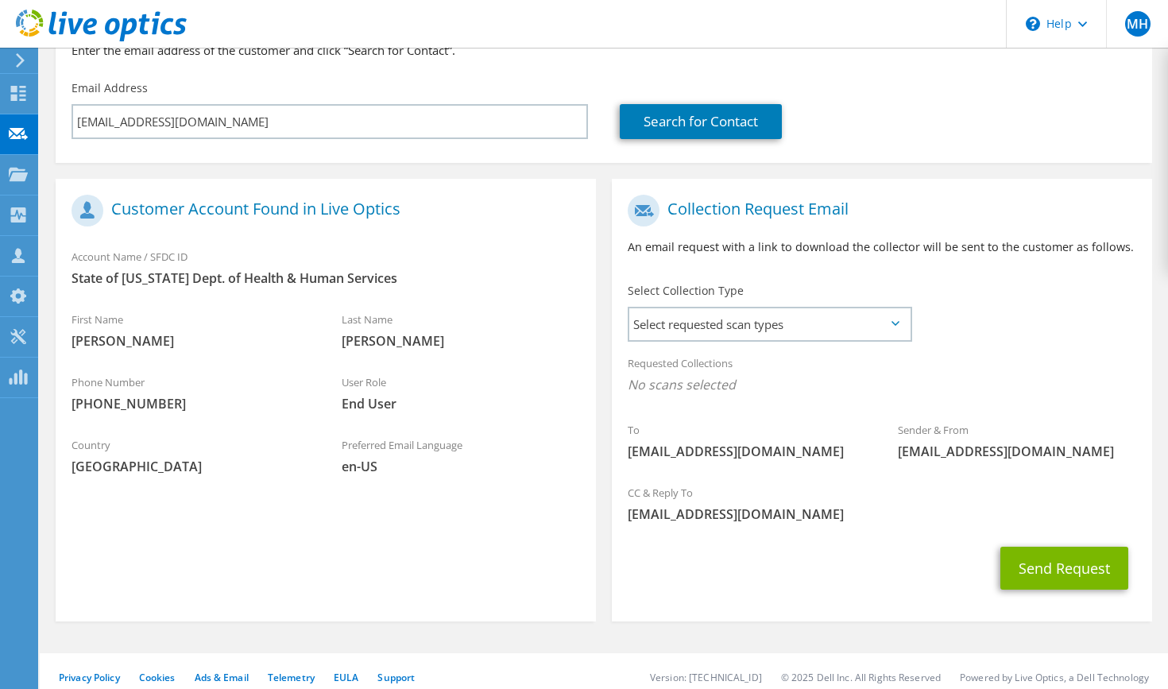
scroll to position [186, 0]
click at [873, 330] on span "Select requested scan types" at bounding box center [769, 324] width 281 height 32
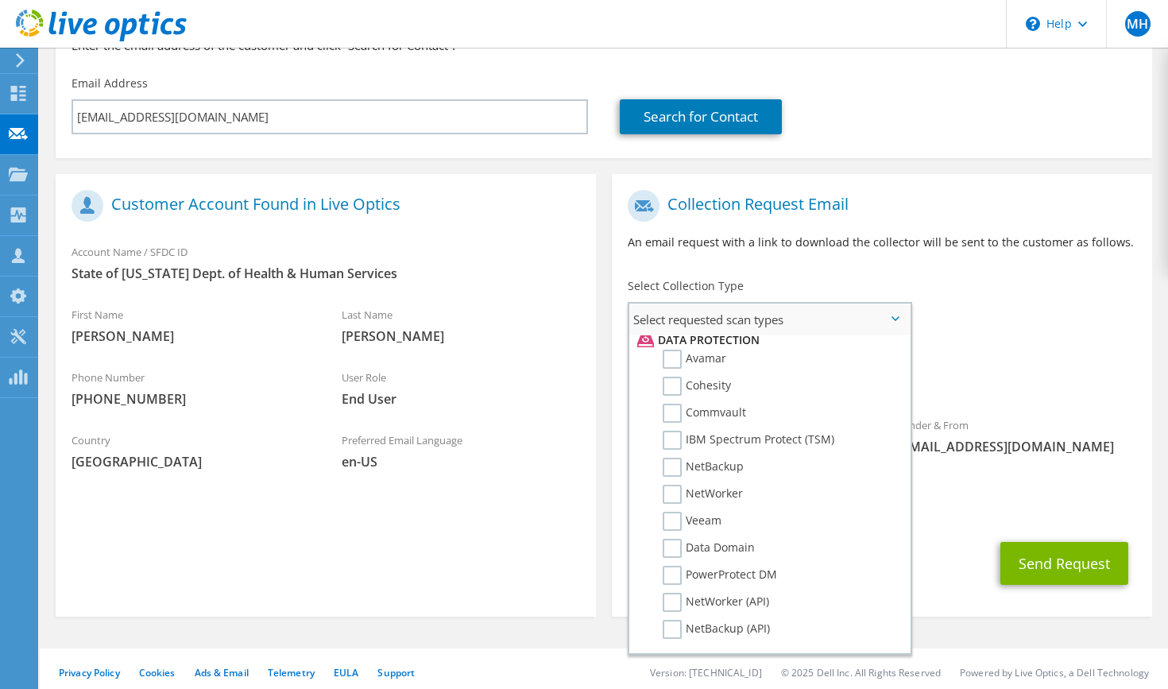
scroll to position [688, 0]
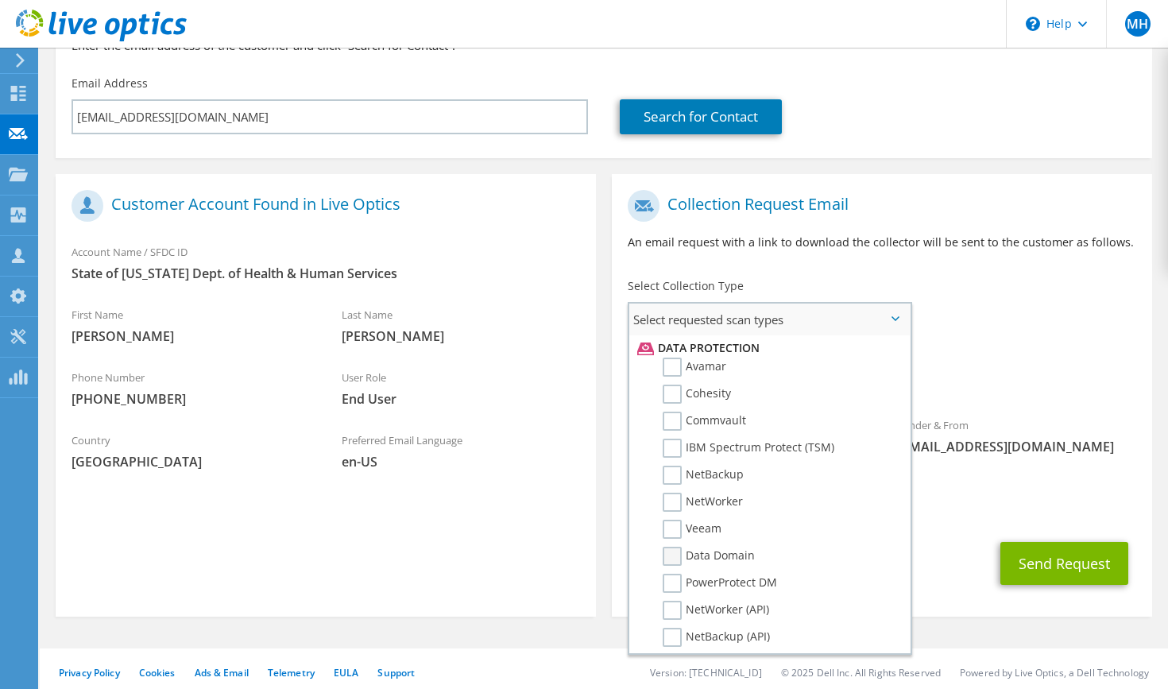
click at [726, 553] on label "Data Domain" at bounding box center [709, 556] width 92 height 19
click at [0, 0] on input "Data Domain" at bounding box center [0, 0] width 0 height 0
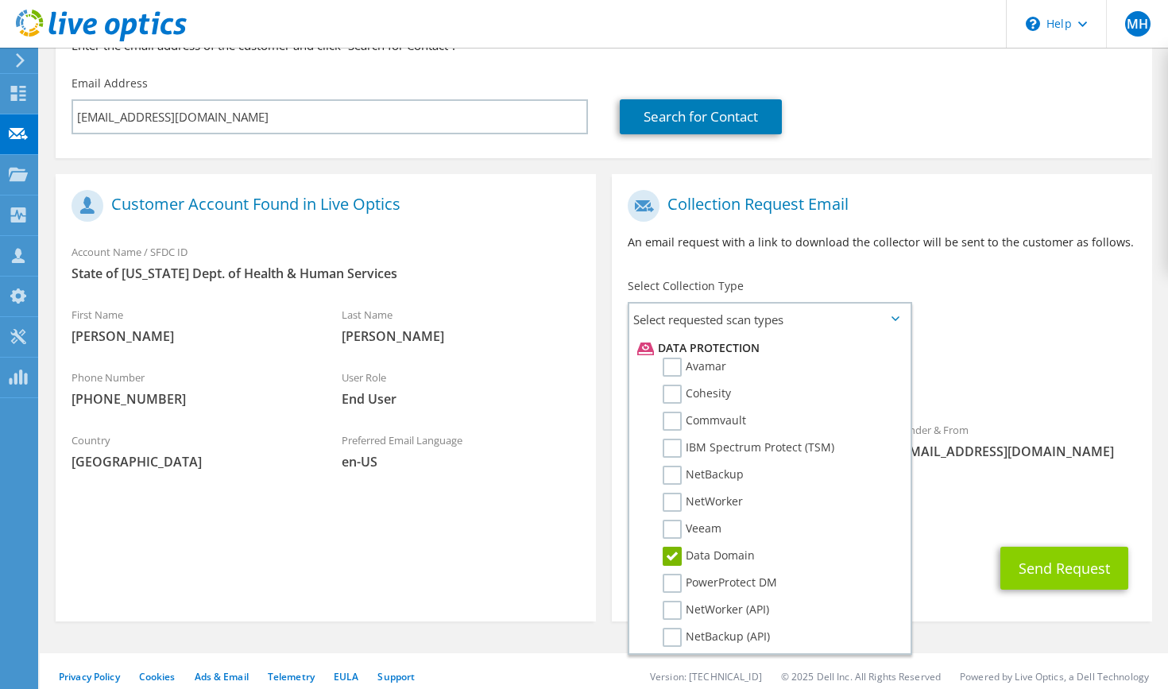
click at [1039, 574] on button "Send Request" at bounding box center [1065, 568] width 128 height 43
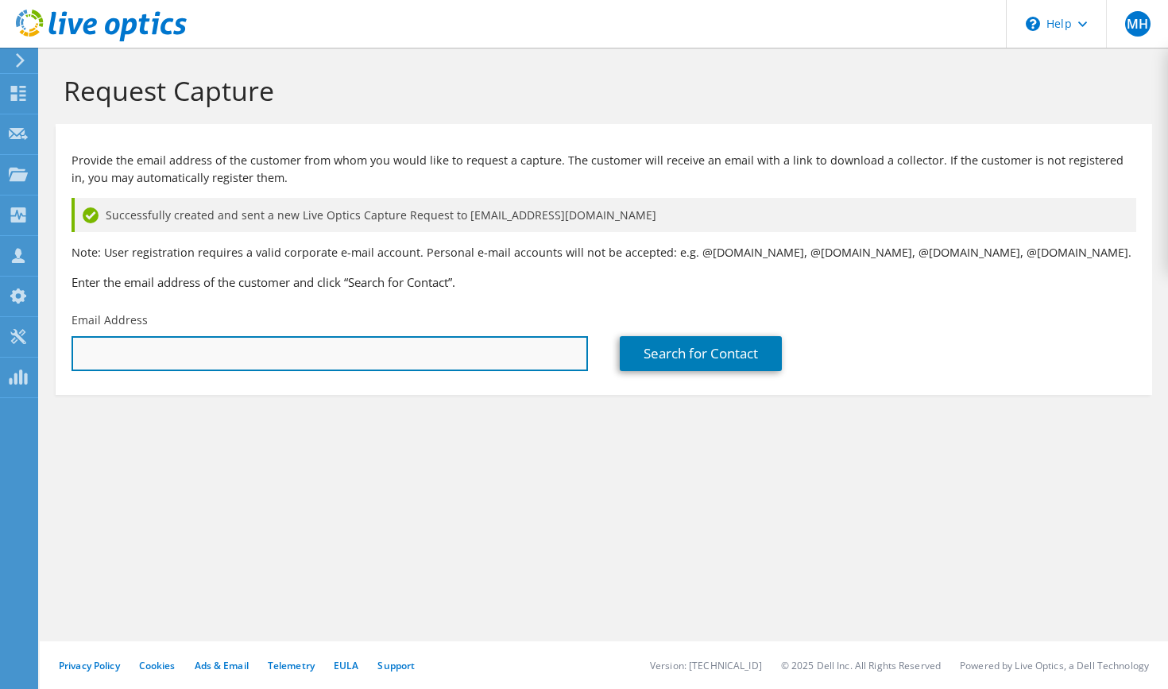
click at [441, 344] on input "text" at bounding box center [330, 353] width 517 height 35
